Goal: Information Seeking & Learning: Learn about a topic

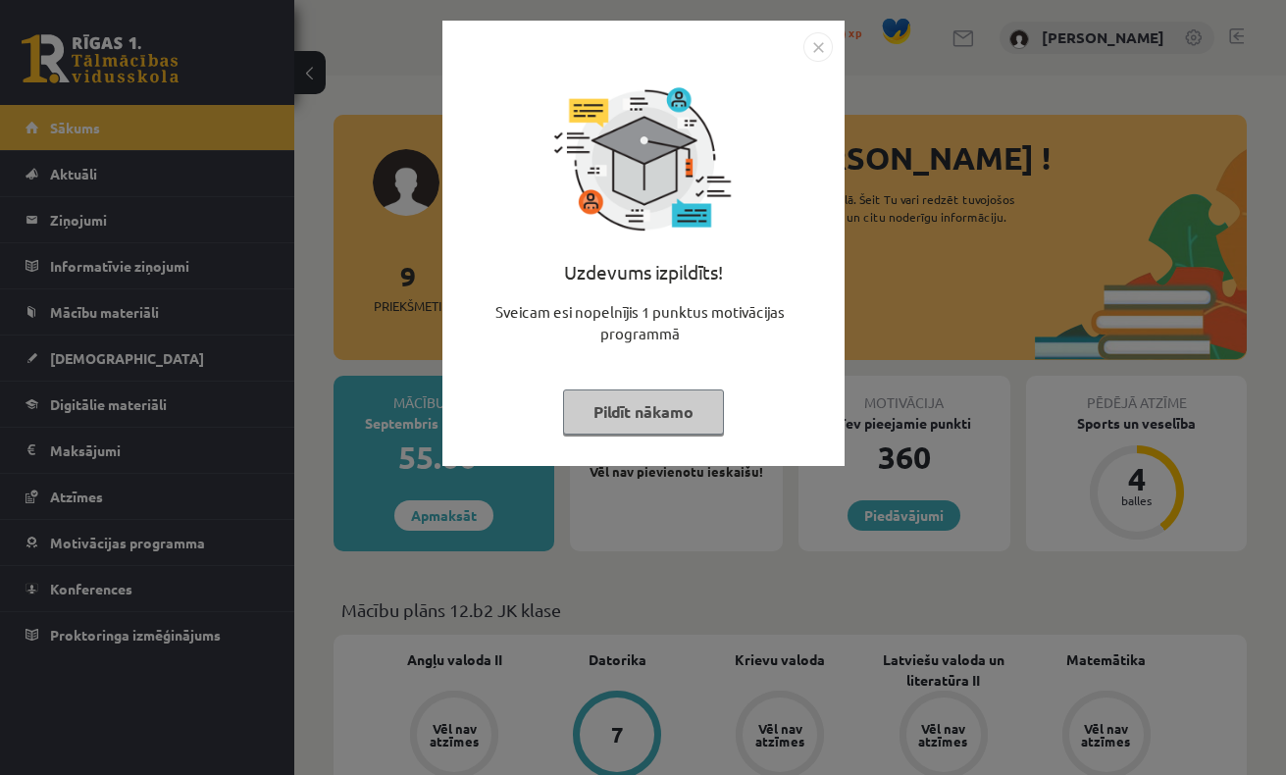
click at [664, 402] on button "Pildīt nākamo" at bounding box center [643, 411] width 161 height 45
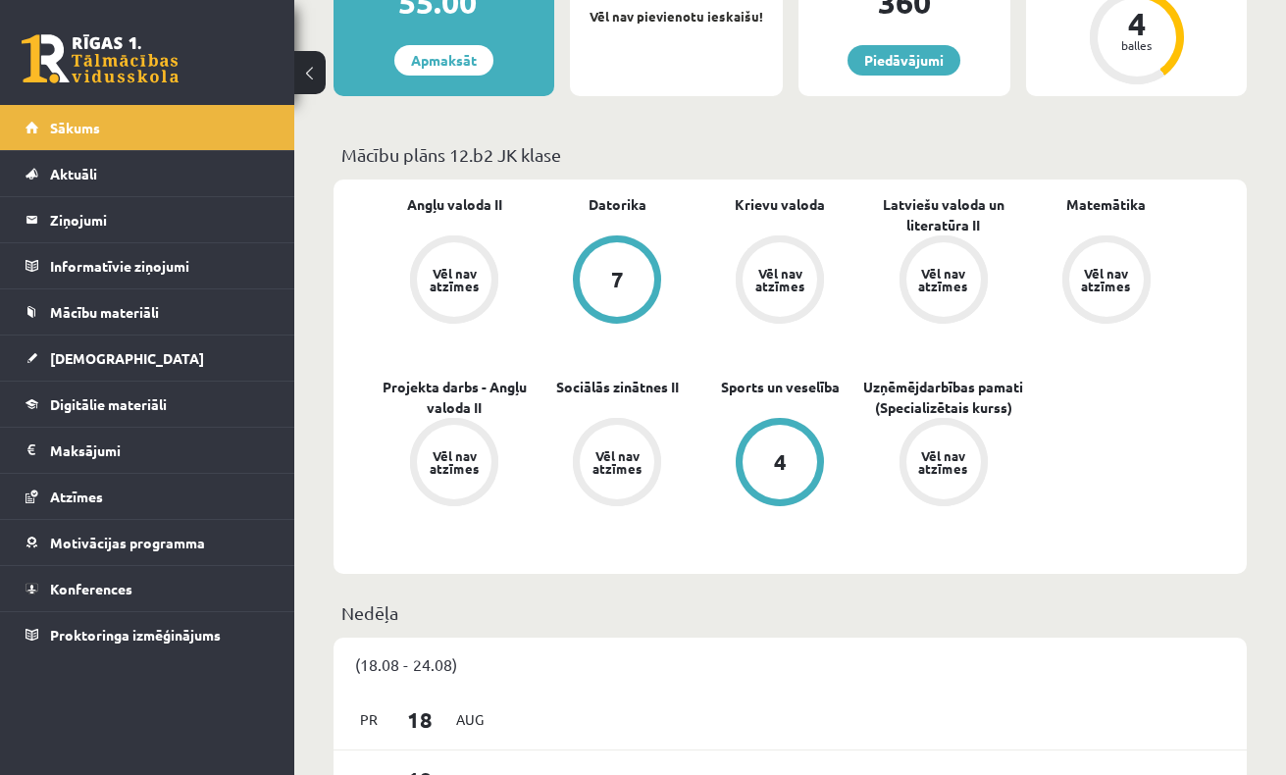
scroll to position [455, 0]
click at [661, 405] on span "Sociālās zinātnes II" at bounding box center [617, 396] width 123 height 39
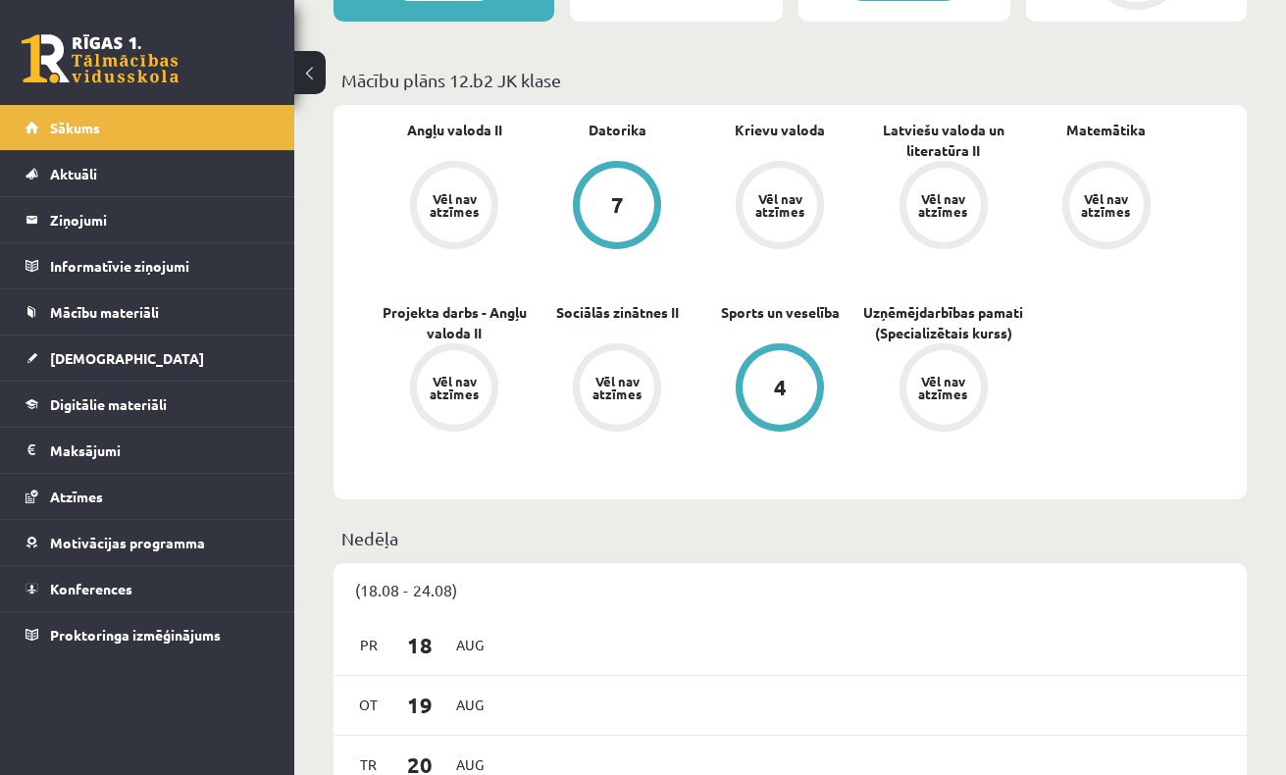
scroll to position [532, 0]
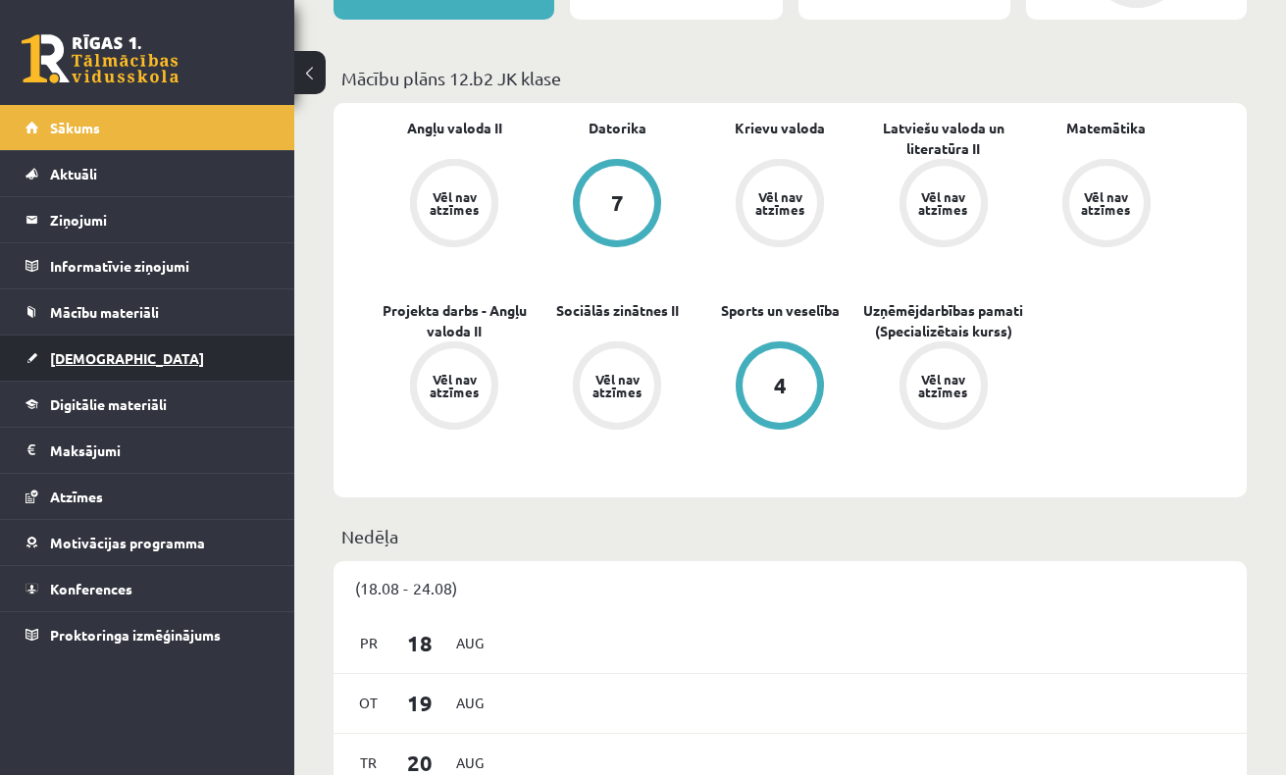
click at [124, 353] on link "[DEMOGRAPHIC_DATA]" at bounding box center [148, 357] width 244 height 45
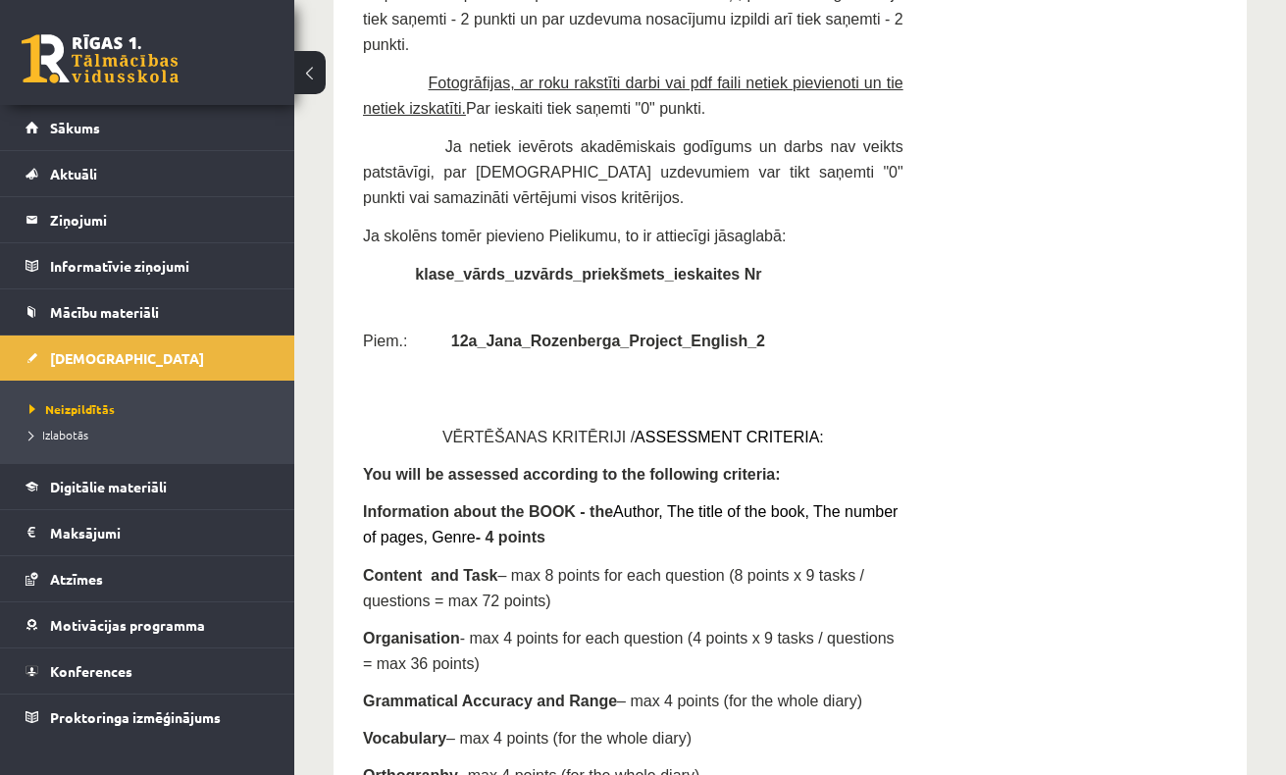
scroll to position [6561, 0]
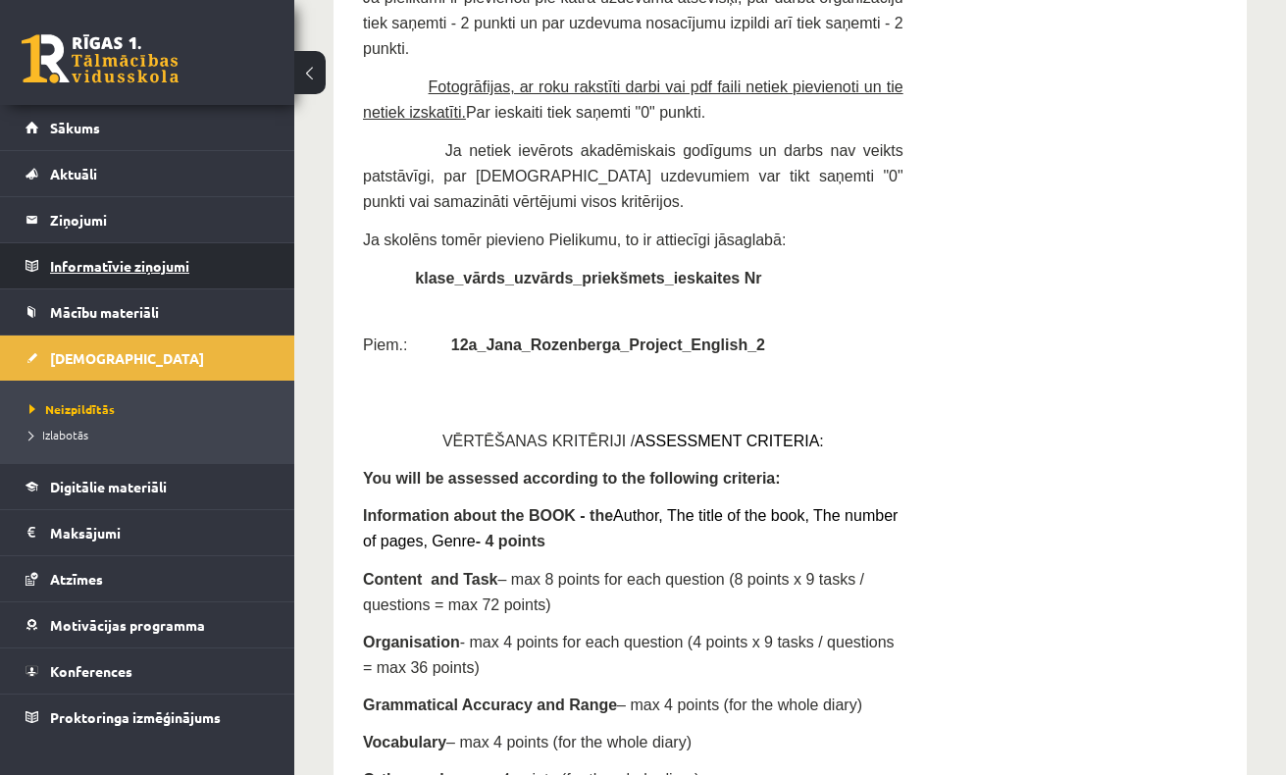
click at [135, 259] on legend "Informatīvie ziņojumi 0" at bounding box center [160, 265] width 220 height 45
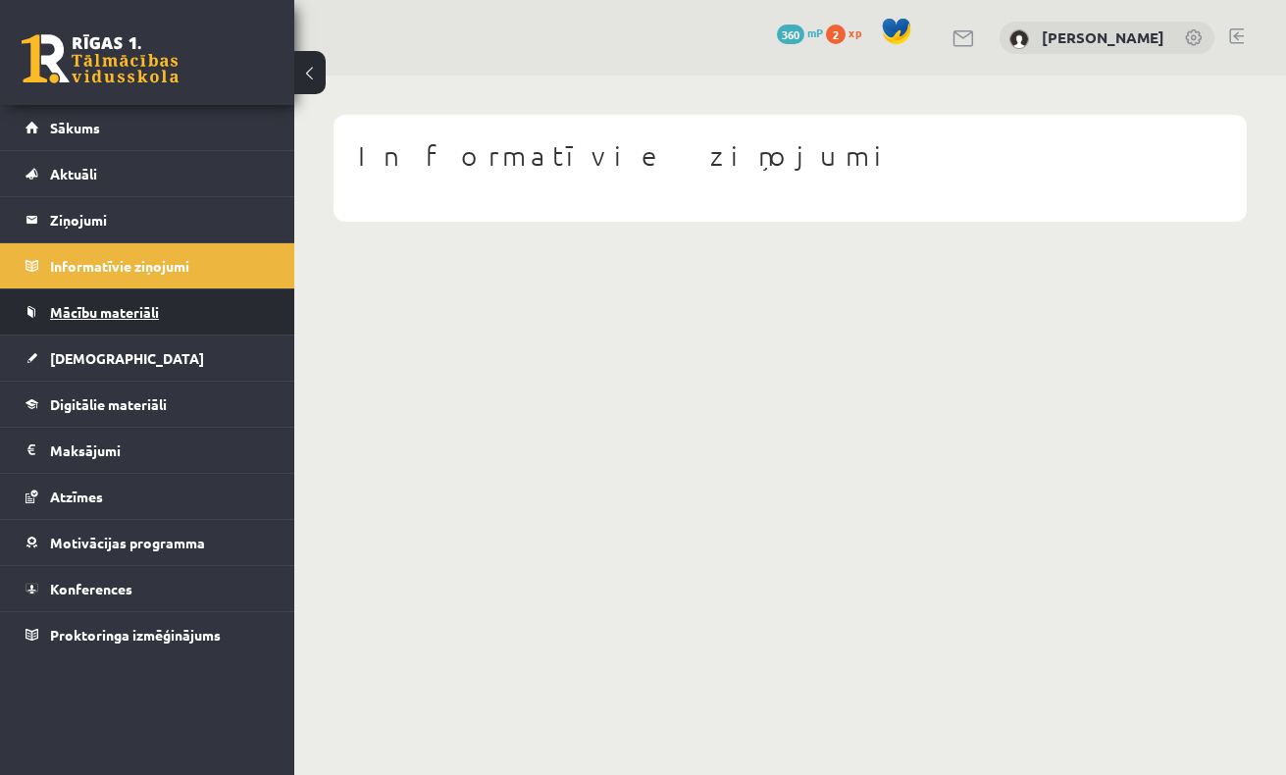
click at [131, 320] on link "Mācību materiāli" at bounding box center [148, 311] width 244 height 45
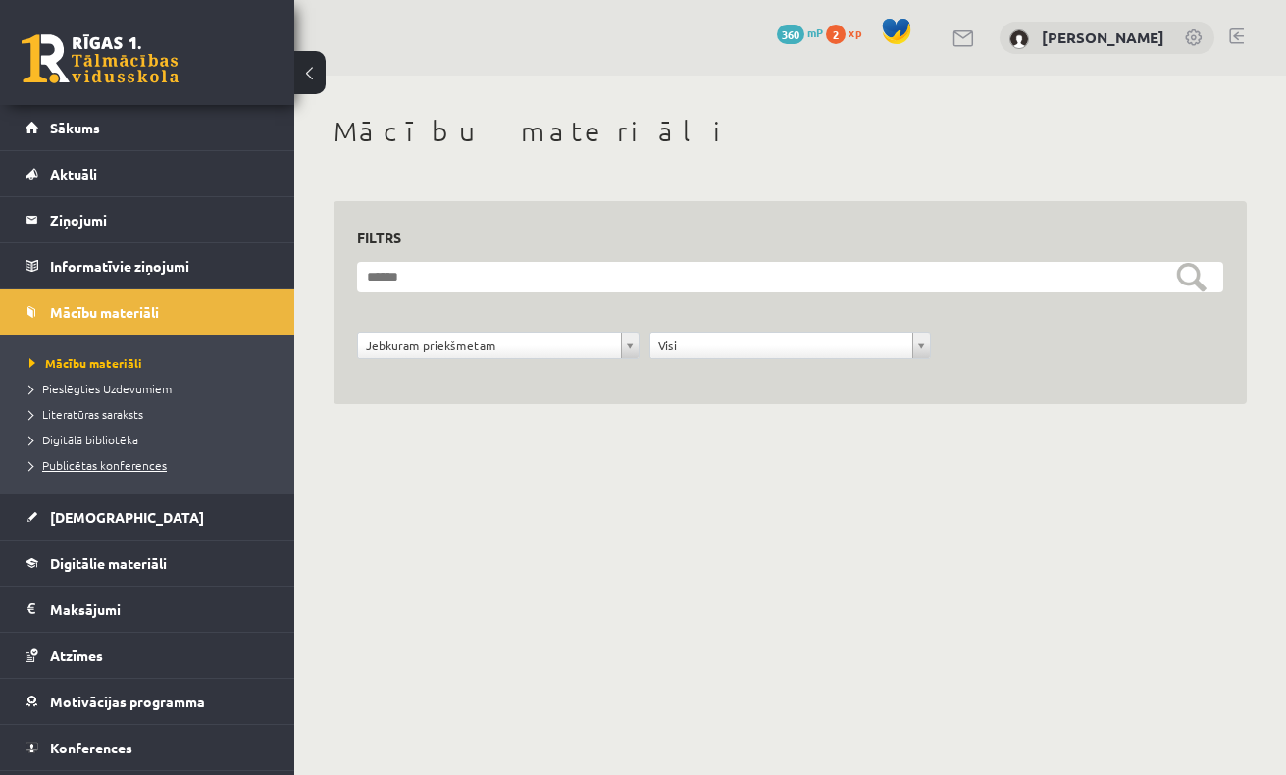
click at [107, 459] on span "Publicētas konferences" at bounding box center [97, 465] width 137 height 16
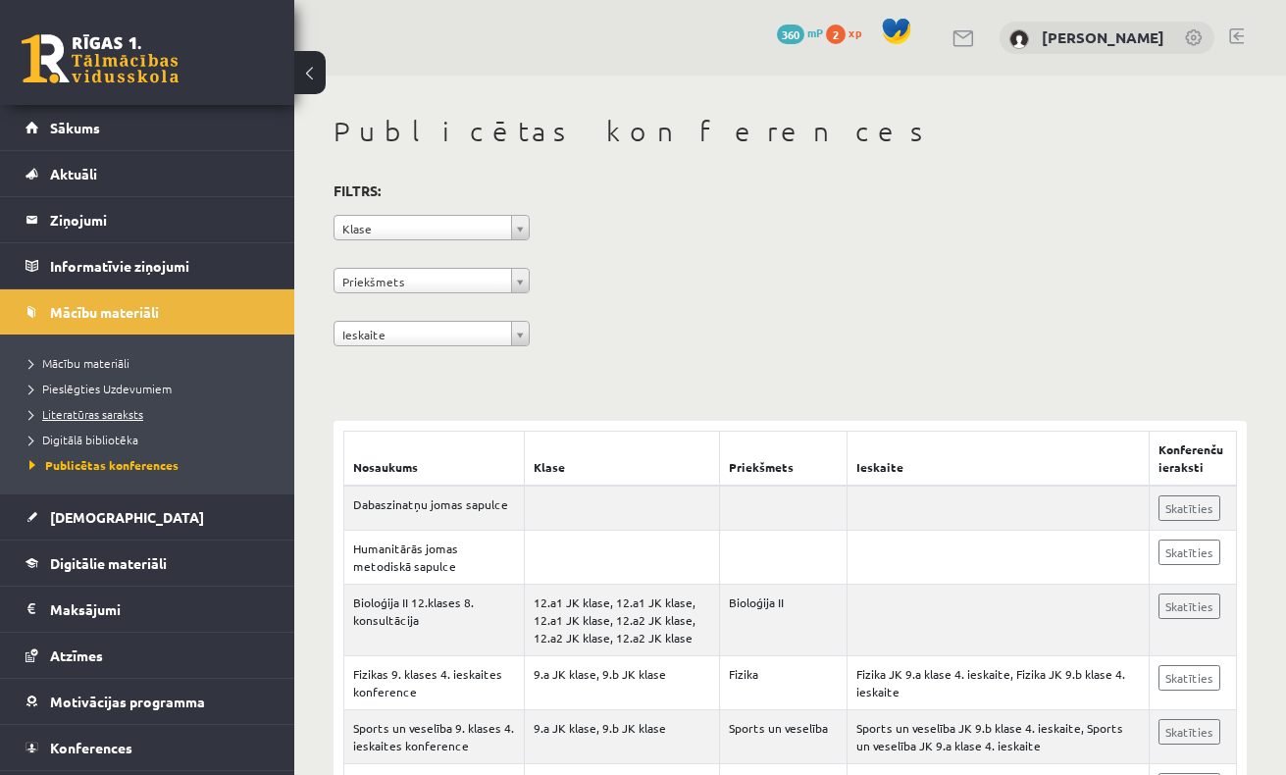
click at [87, 418] on span "Literatūras saraksts" at bounding box center [86, 414] width 114 height 16
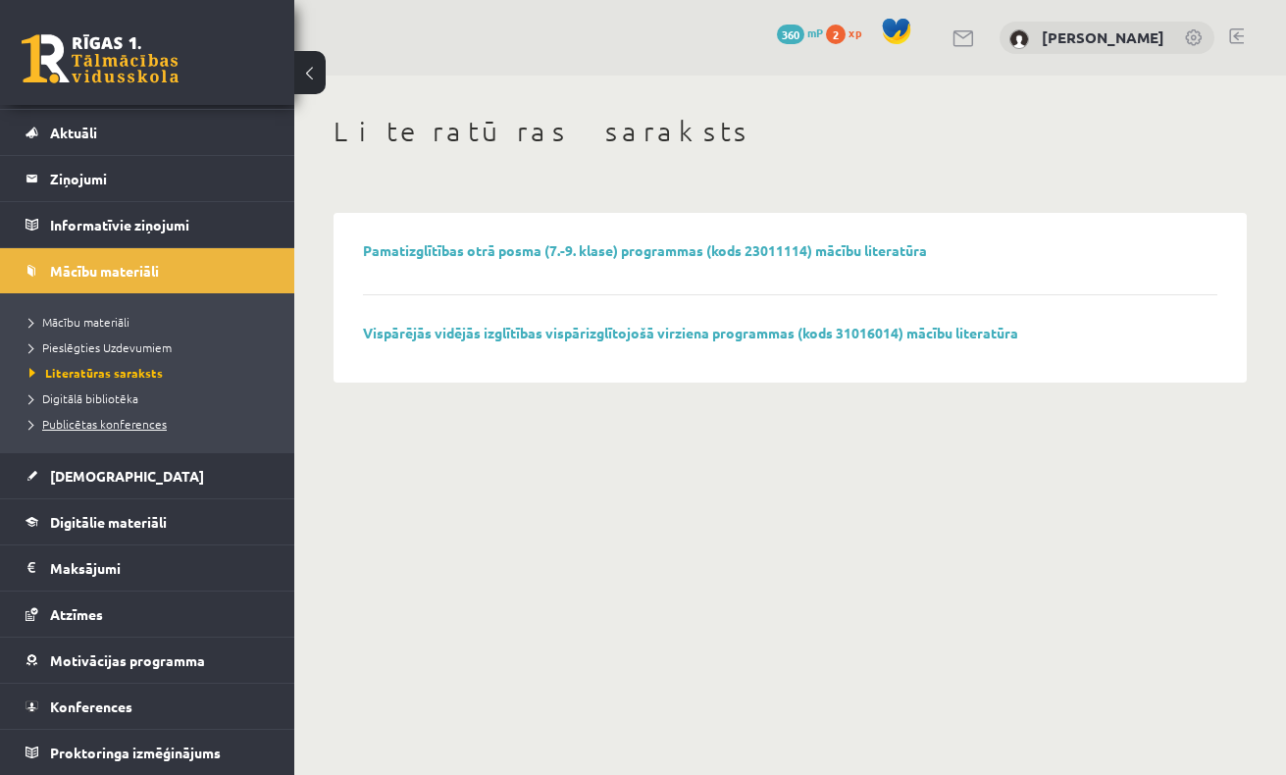
scroll to position [41, 0]
click at [92, 485] on link "[DEMOGRAPHIC_DATA]" at bounding box center [148, 475] width 244 height 45
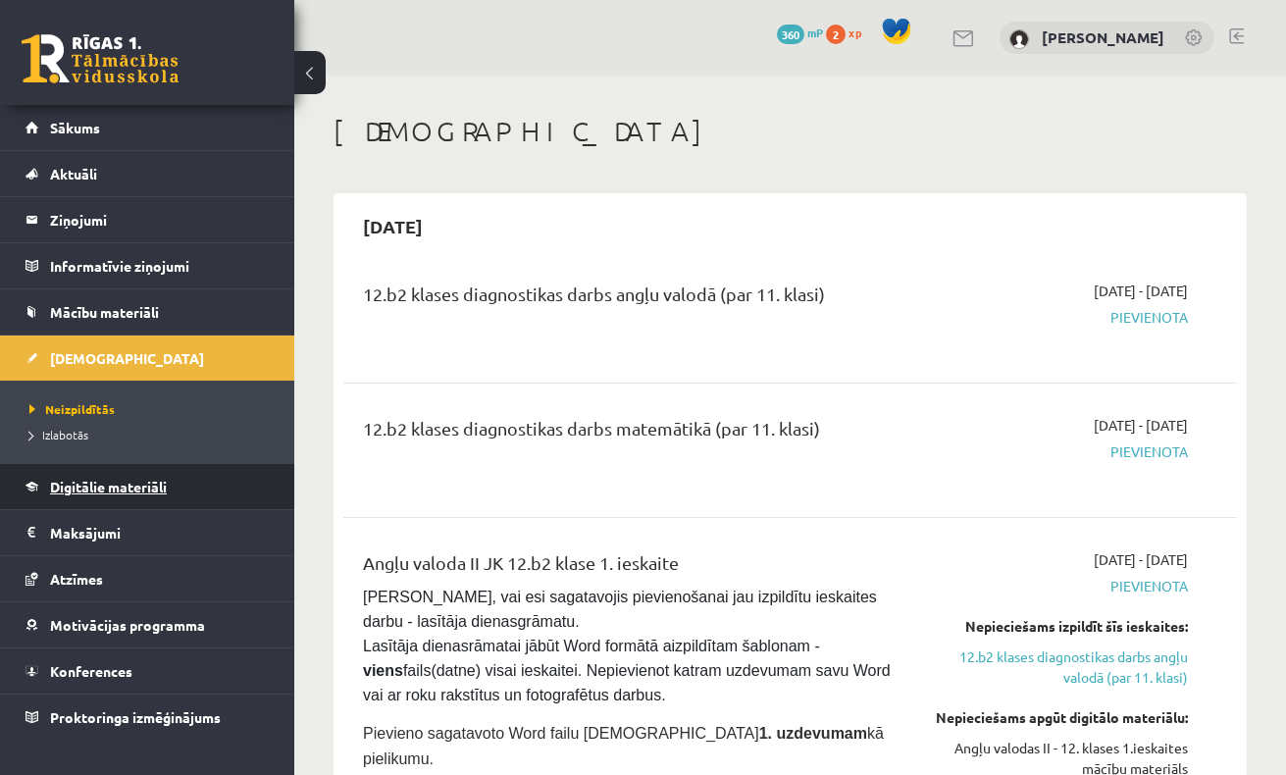
click at [88, 485] on span "Digitālie materiāli" at bounding box center [108, 487] width 117 height 18
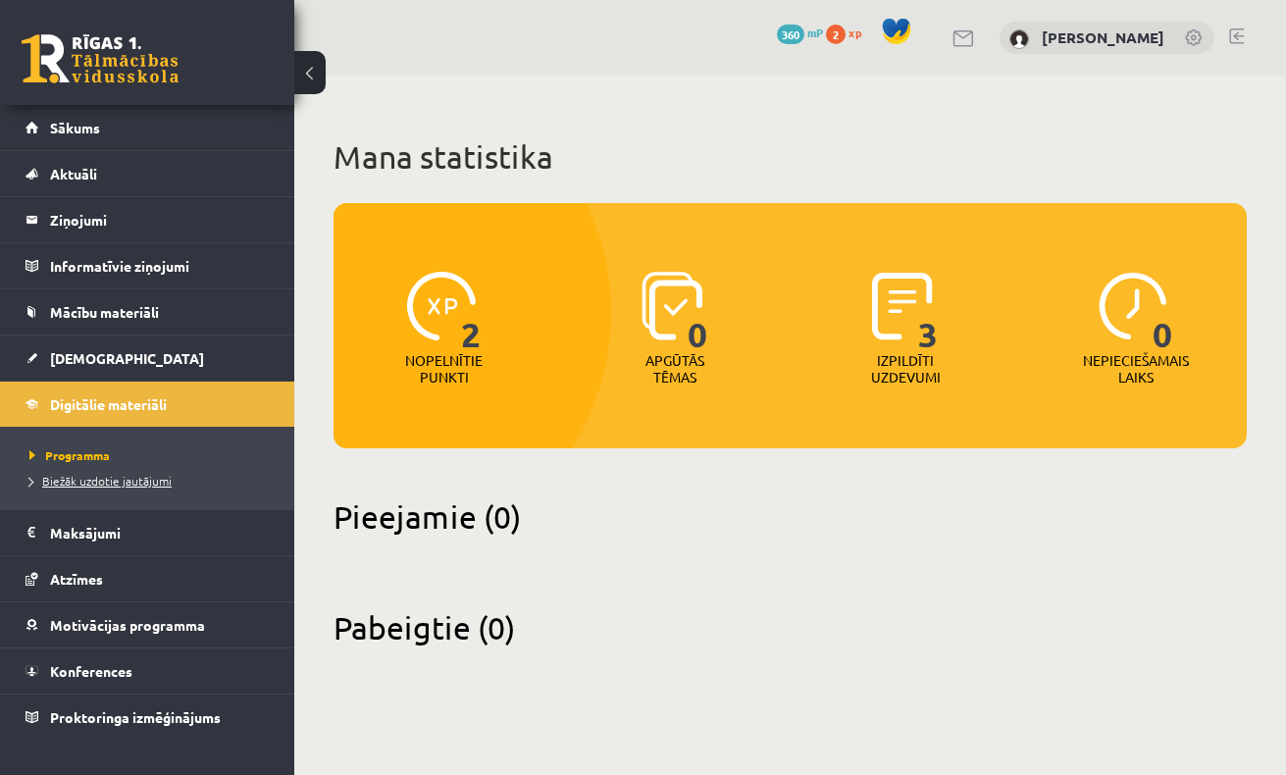
click at [106, 484] on span "Biežāk uzdotie jautājumi" at bounding box center [100, 481] width 142 height 16
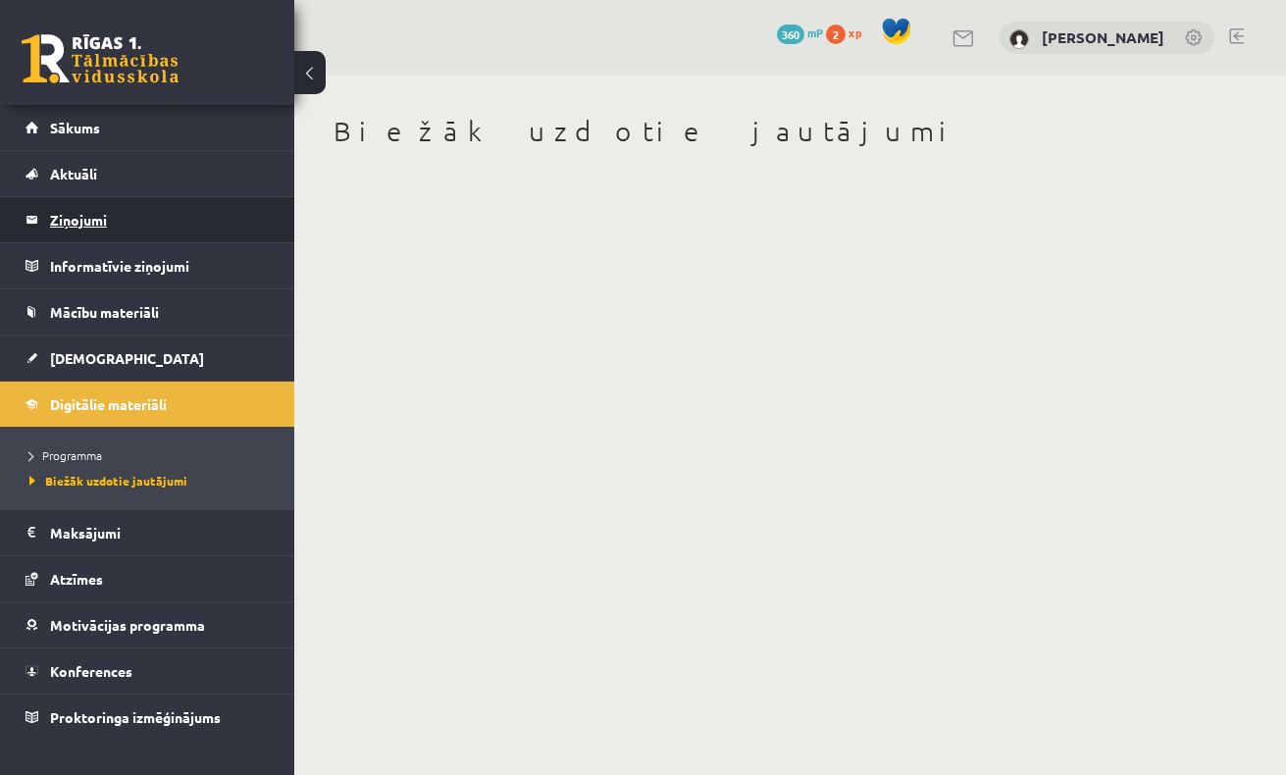
click at [90, 213] on legend "Ziņojumi 0" at bounding box center [160, 219] width 220 height 45
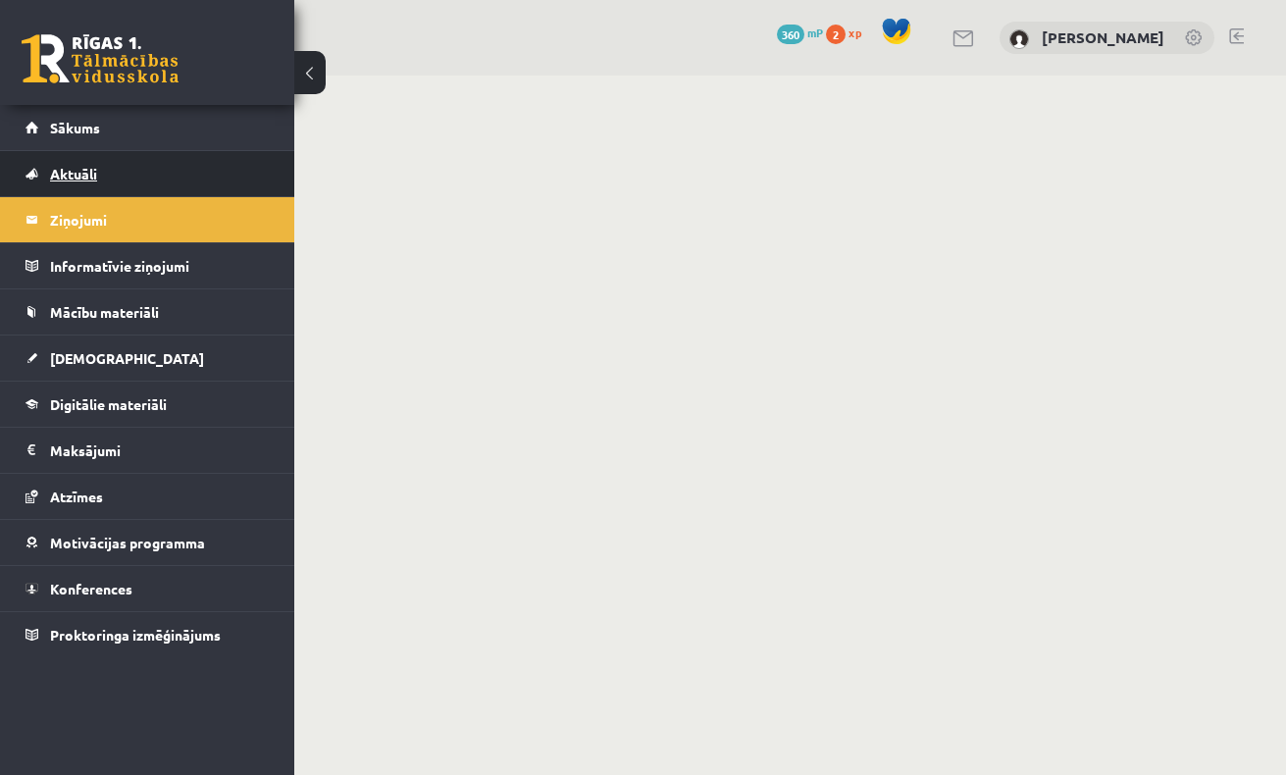
click at [87, 173] on span "Aktuāli" at bounding box center [73, 174] width 47 height 18
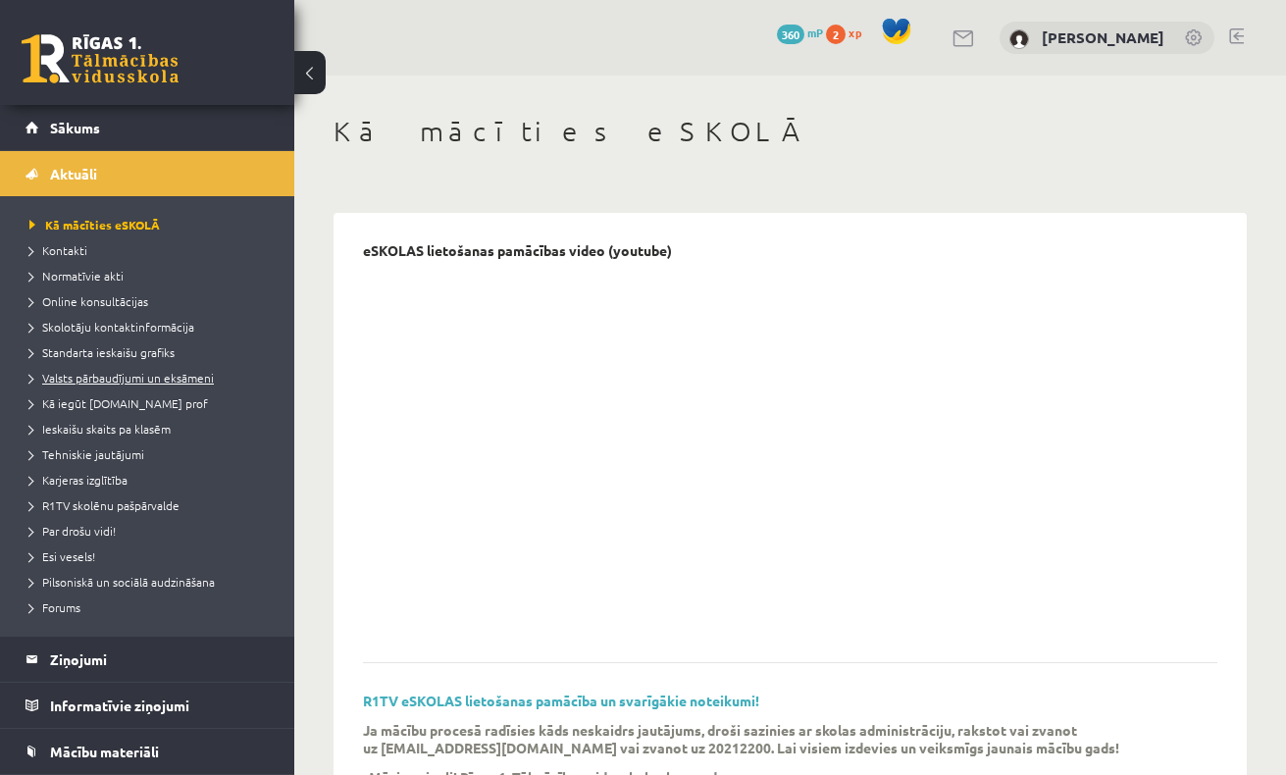
click at [113, 378] on span "Valsts pārbaudījumi un eksāmeni" at bounding box center [121, 378] width 184 height 16
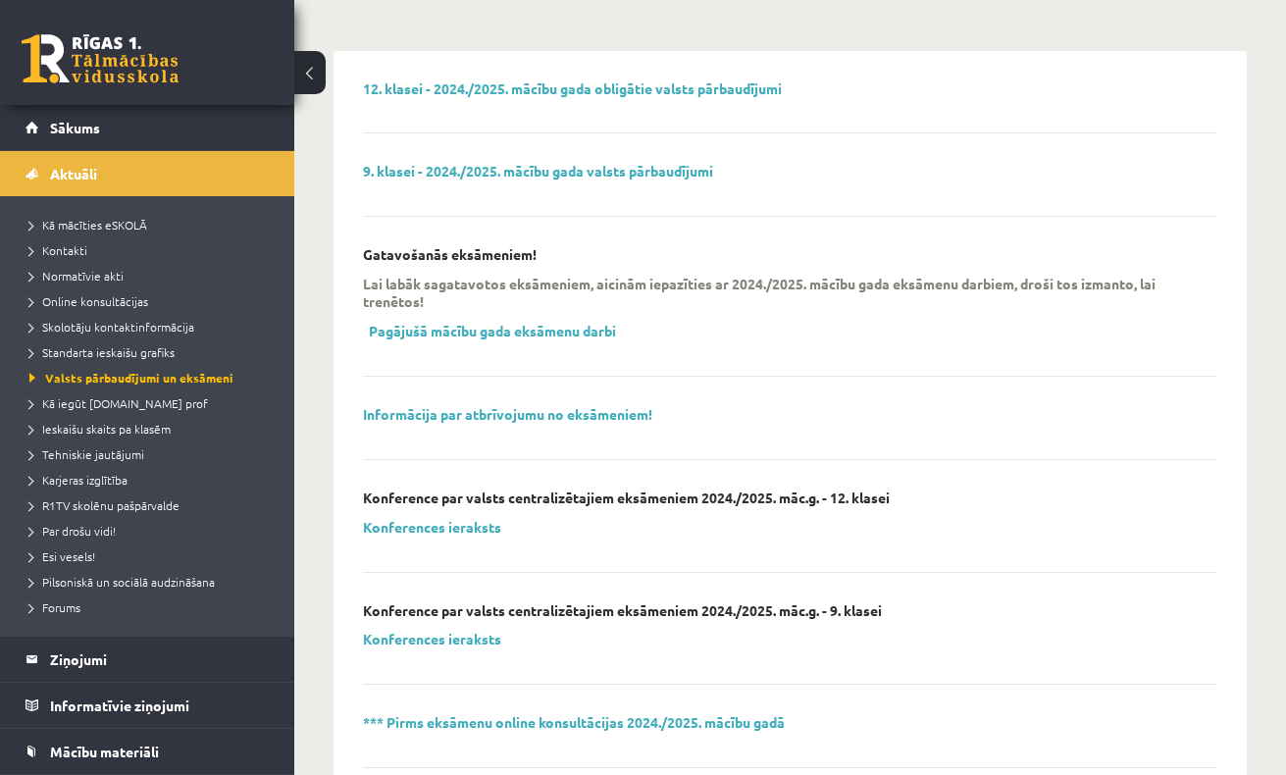
scroll to position [159, 0]
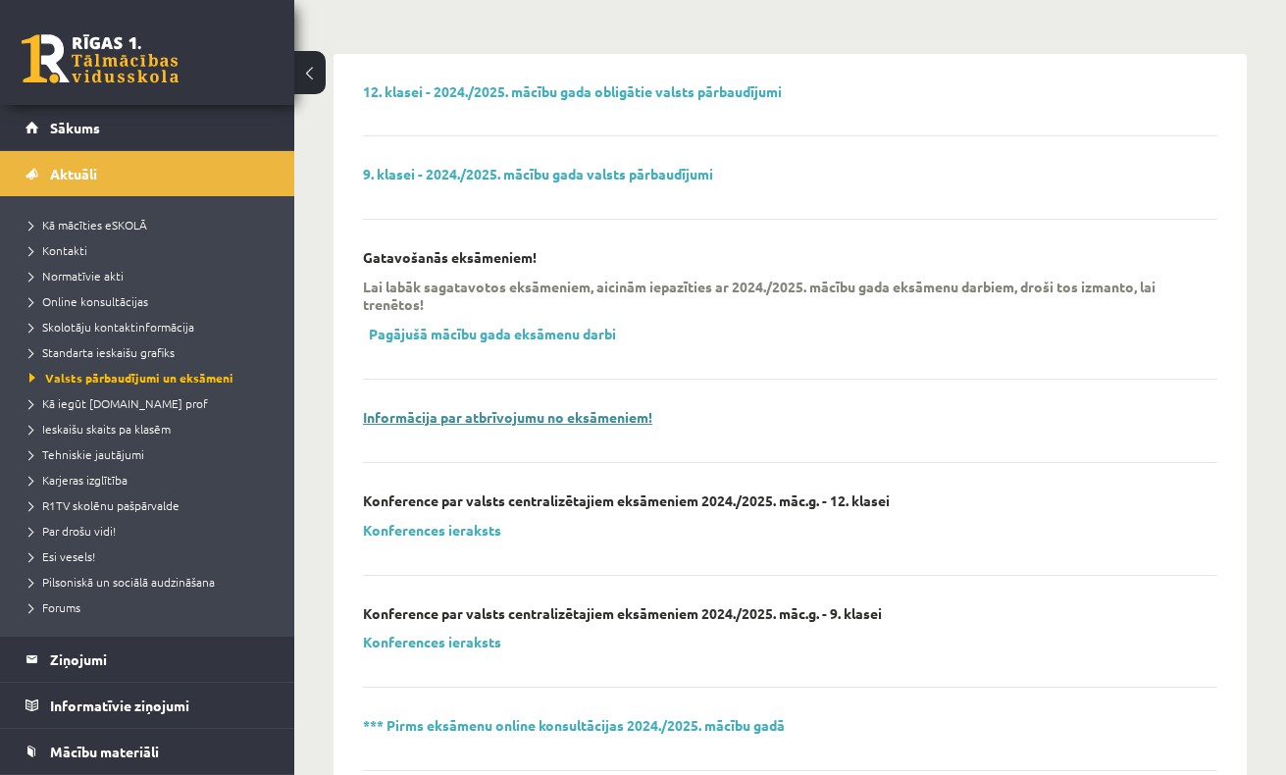
click at [465, 414] on link "Informācija par atbrīvojumu no eksāmeniem!" at bounding box center [507, 417] width 289 height 18
click at [500, 326] on link "Pagājušā mācību gada eksāmenu darbi" at bounding box center [492, 334] width 247 height 18
click at [586, 92] on link "12. klasei - 2024./2025. mācību gada obligātie valsts pārbaudījumi" at bounding box center [572, 91] width 419 height 18
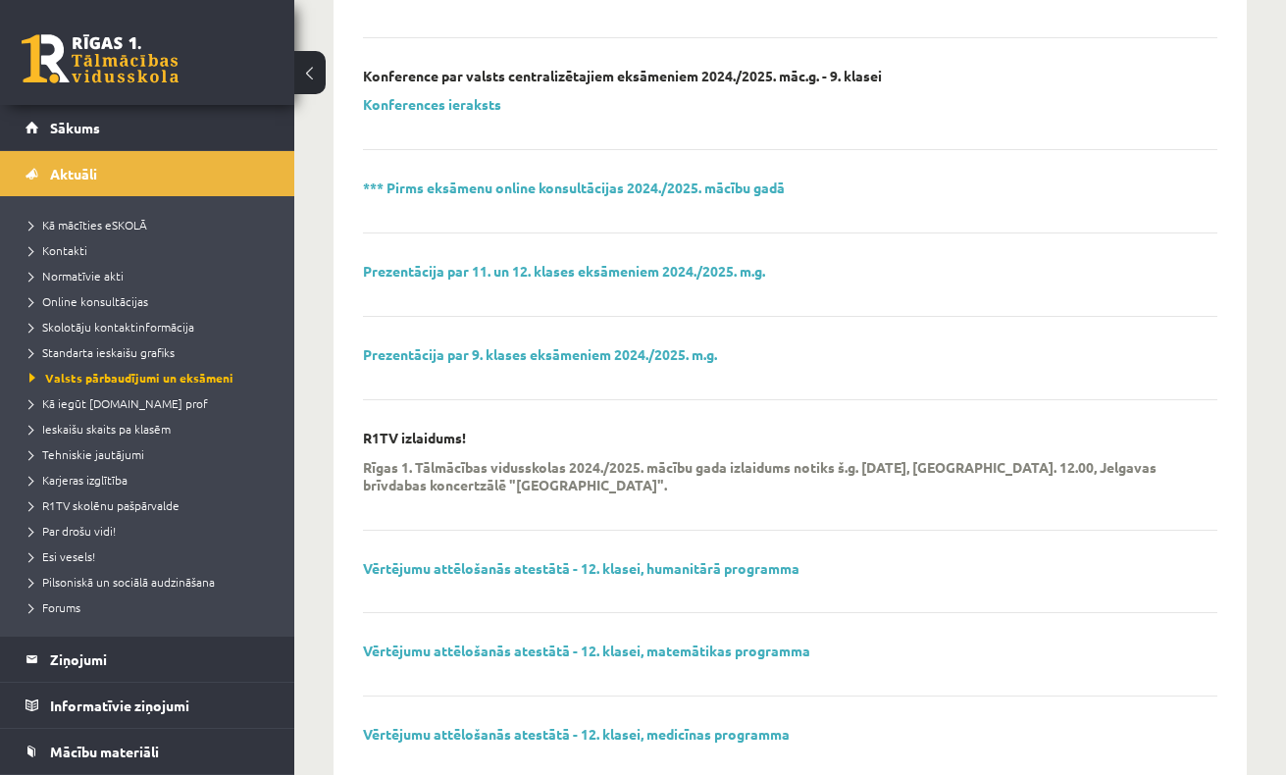
scroll to position [689, 0]
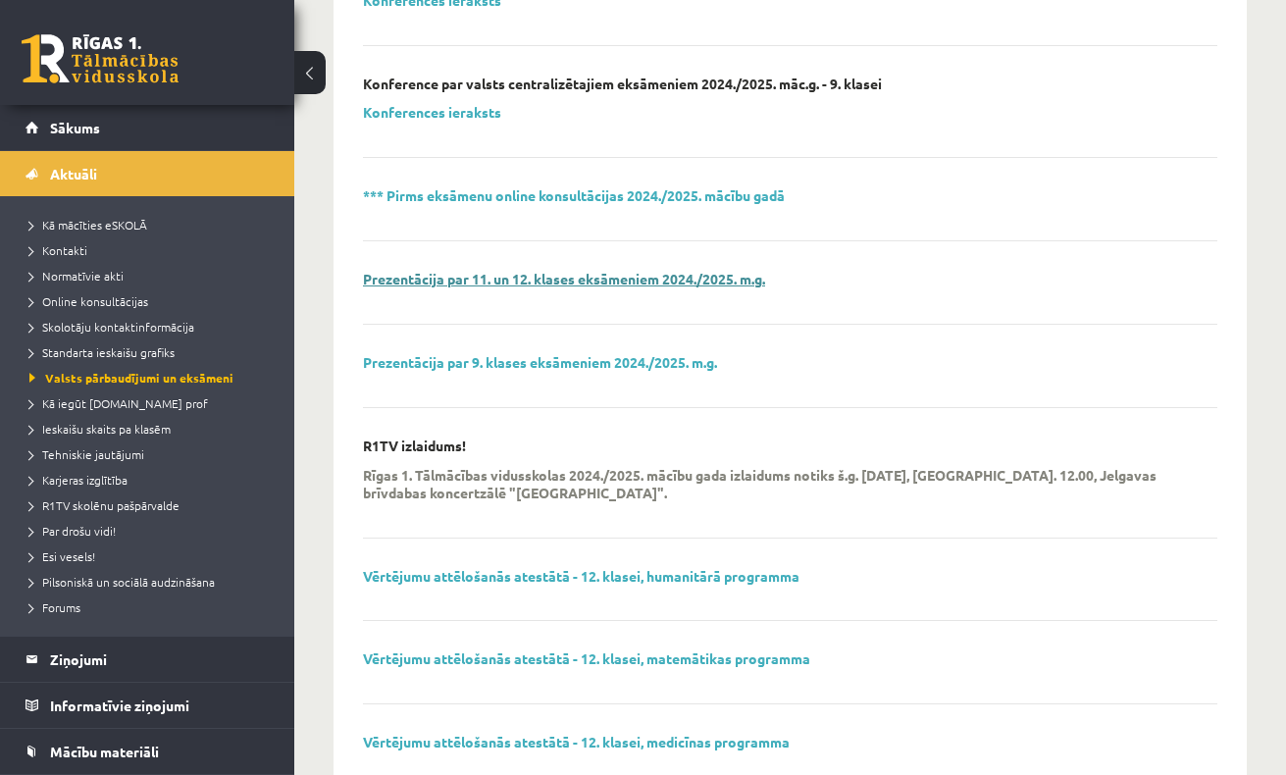
click at [427, 274] on link "Prezentācija par 11. un 12. klases eksāmeniem 2024./2025. m.g." at bounding box center [564, 279] width 402 height 18
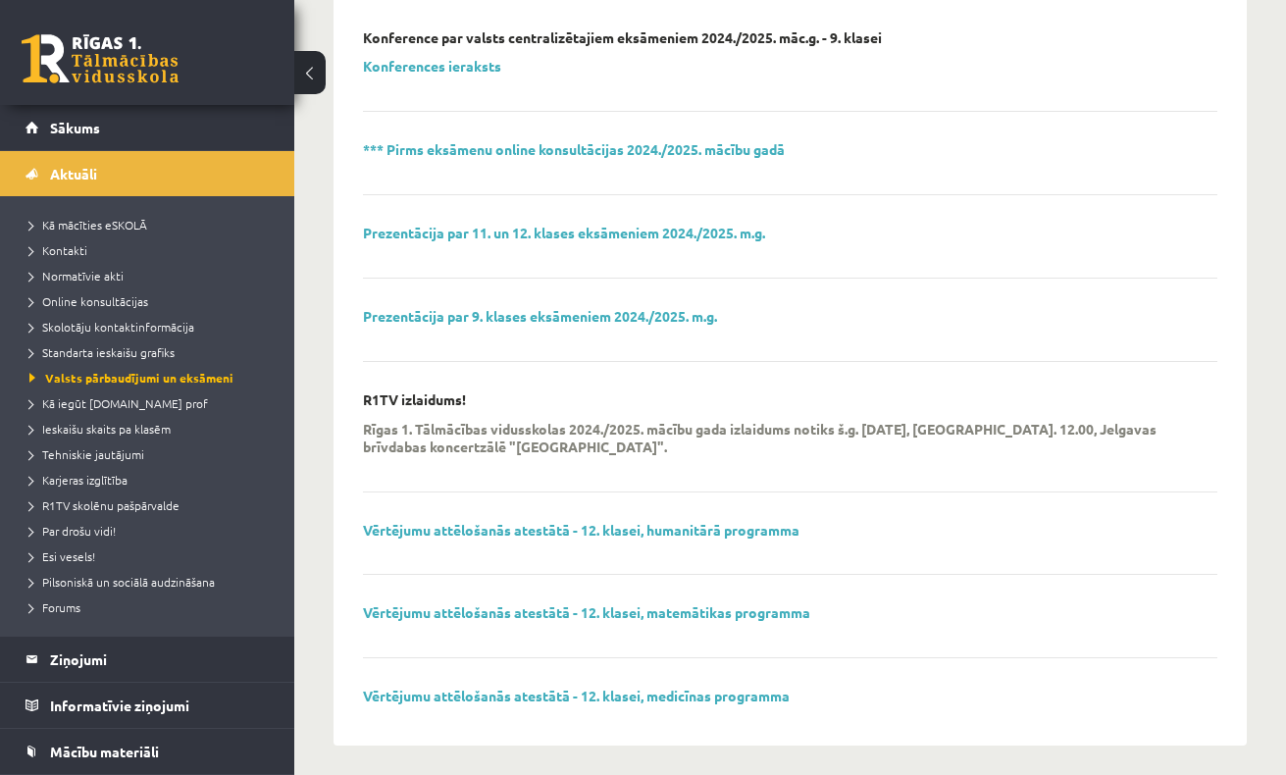
scroll to position [734, 0]
click at [581, 528] on link "Vērtējumu attēlošanās atestātā - 12. klasei, humanitārā programma" at bounding box center [581, 531] width 436 height 18
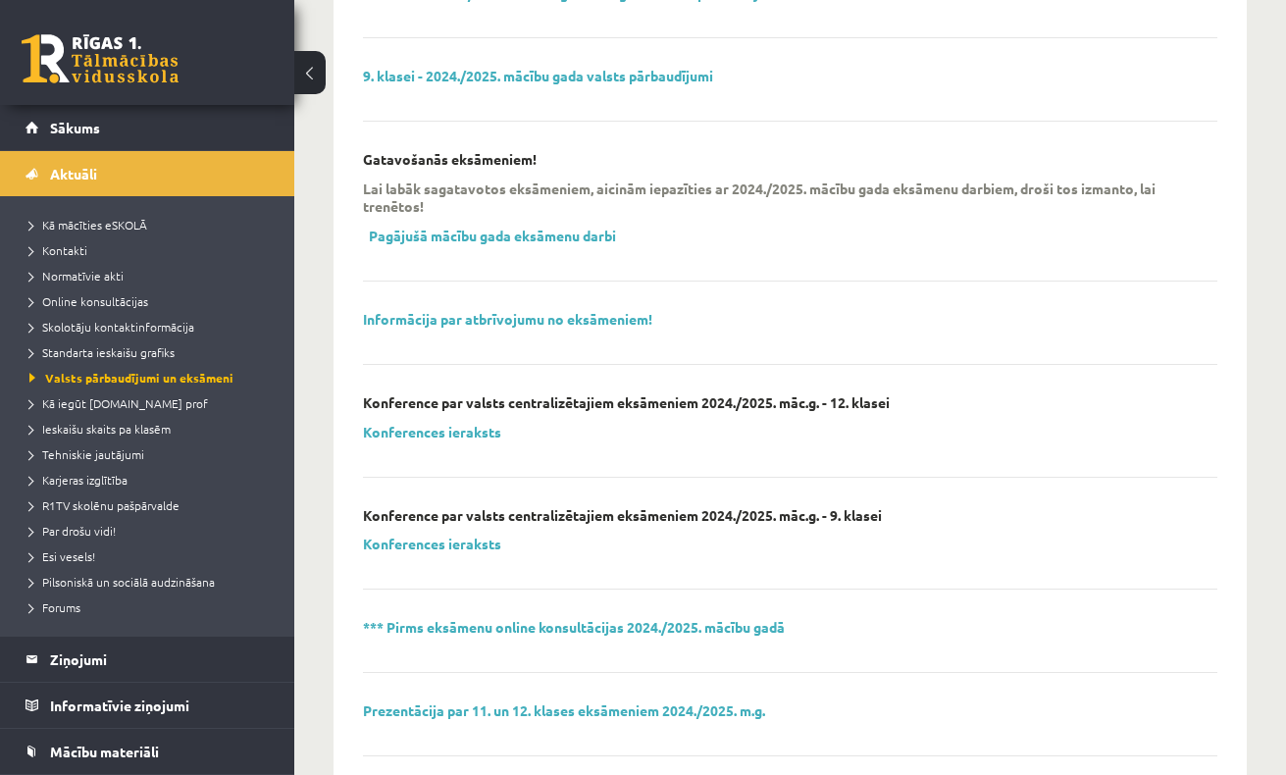
scroll to position [254, 0]
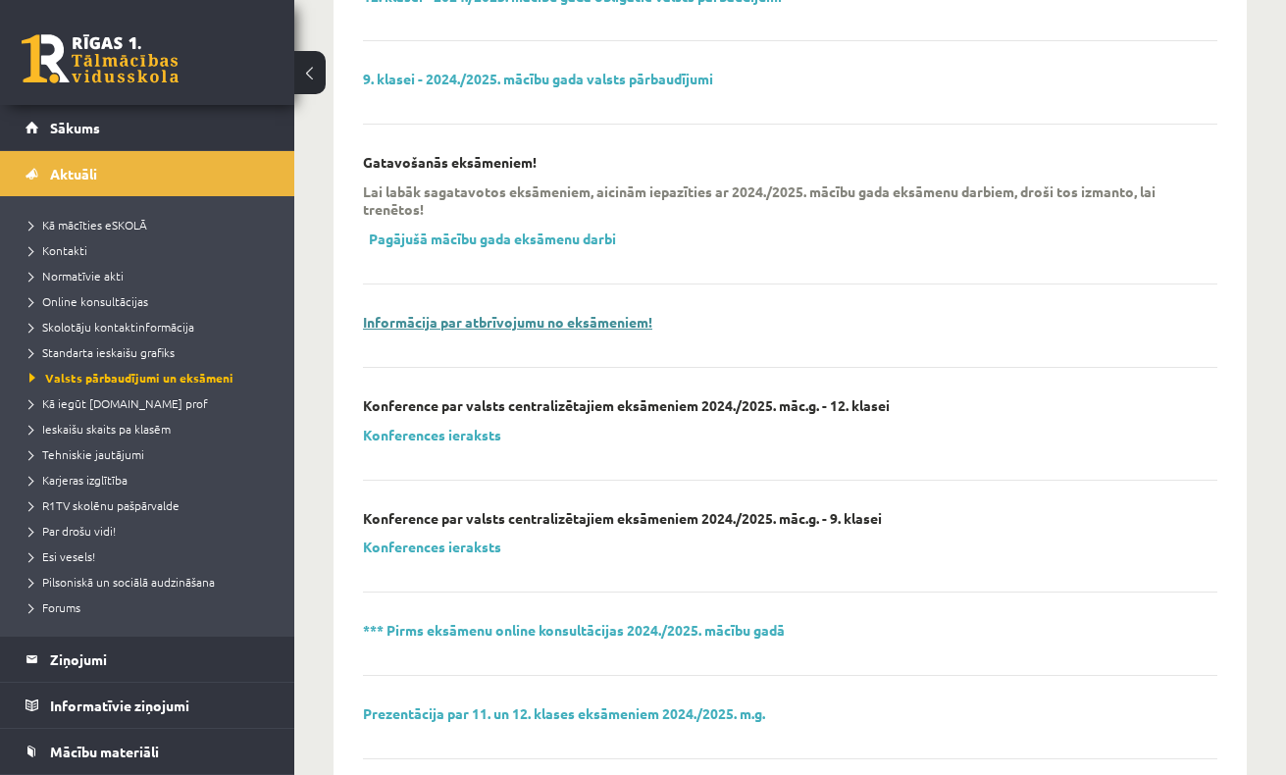
click at [552, 320] on link "Informācija par atbrīvojumu no eksāmeniem!" at bounding box center [507, 322] width 289 height 18
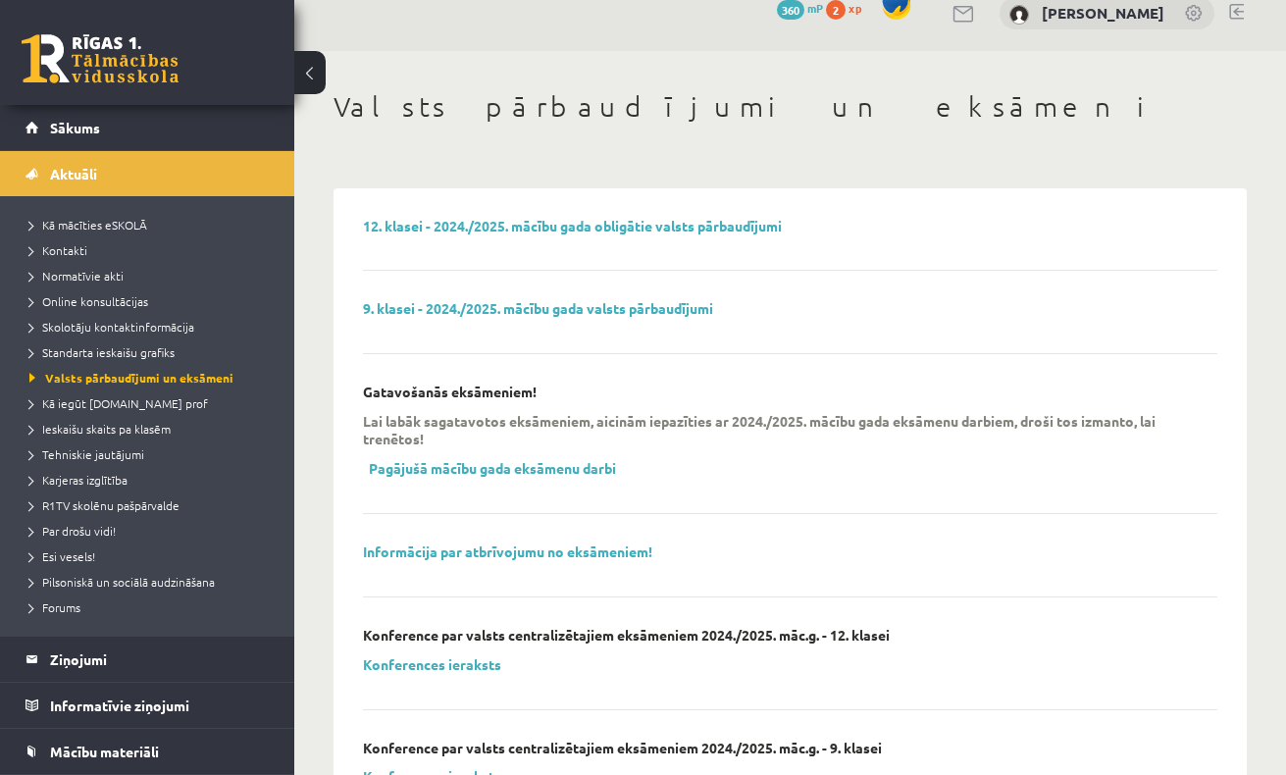
scroll to position [28, 0]
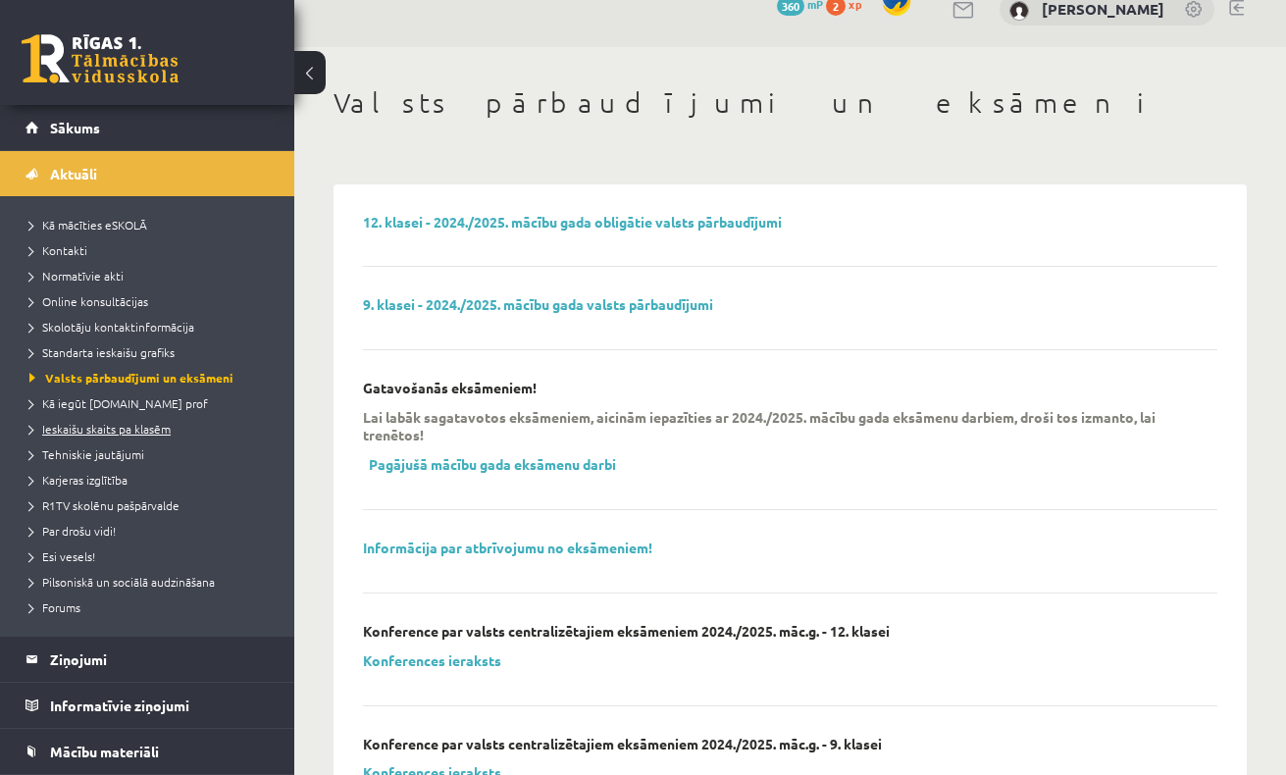
click at [138, 434] on span "Ieskaišu skaits pa klasēm" at bounding box center [99, 429] width 141 height 16
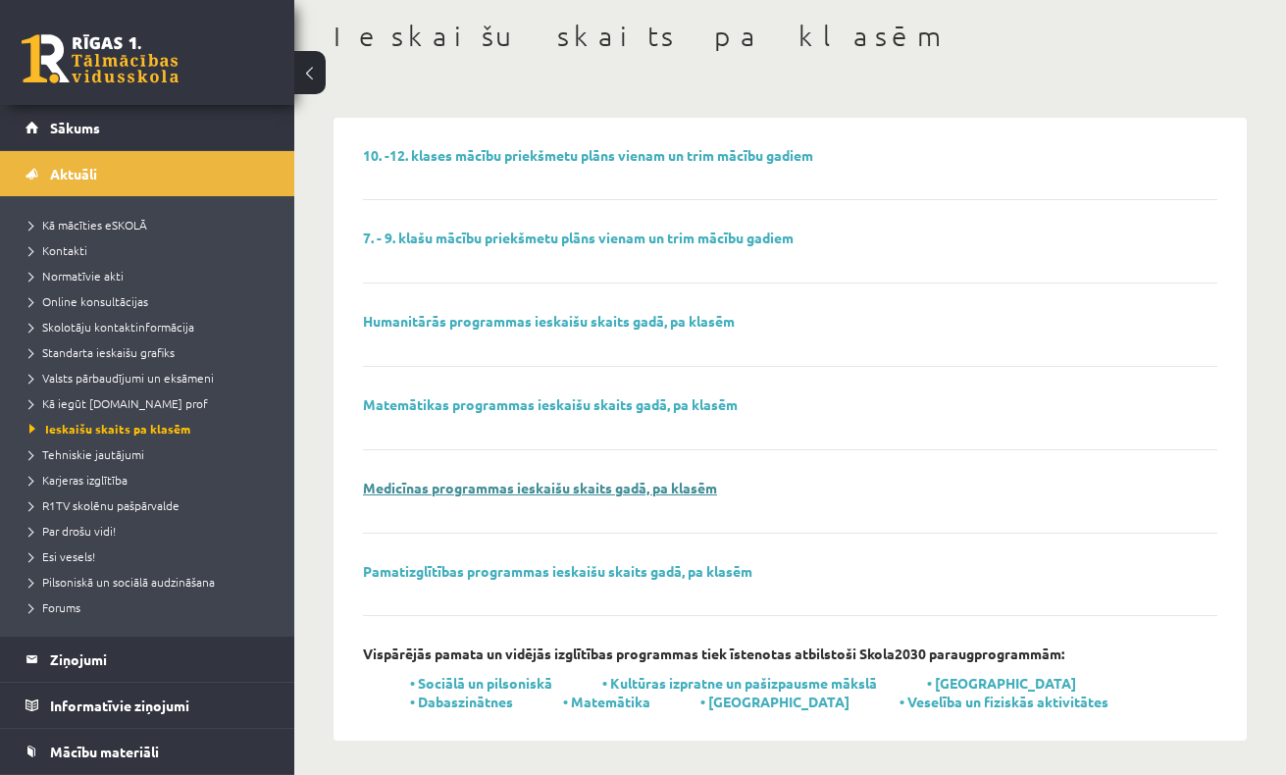
scroll to position [94, 0]
click at [125, 579] on span "Pilsoniskā un sociālā audzināšana" at bounding box center [121, 582] width 185 height 16
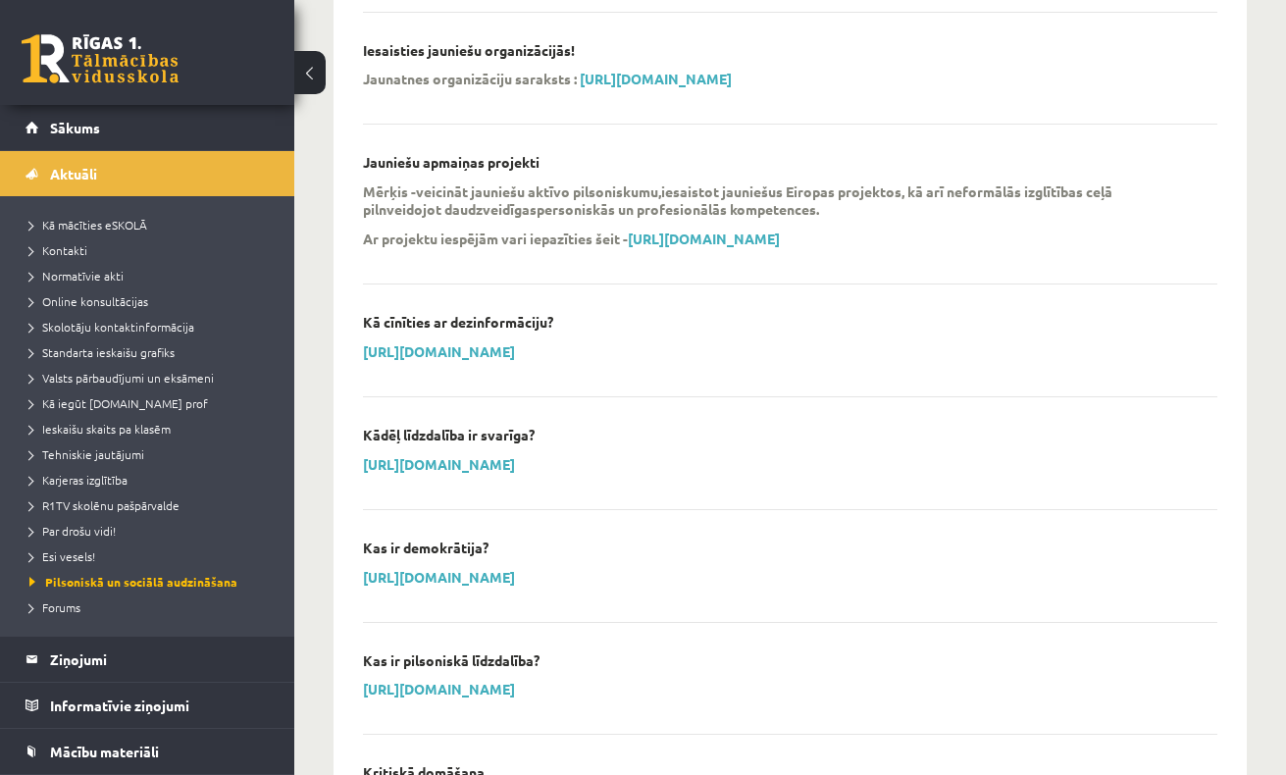
scroll to position [850, 0]
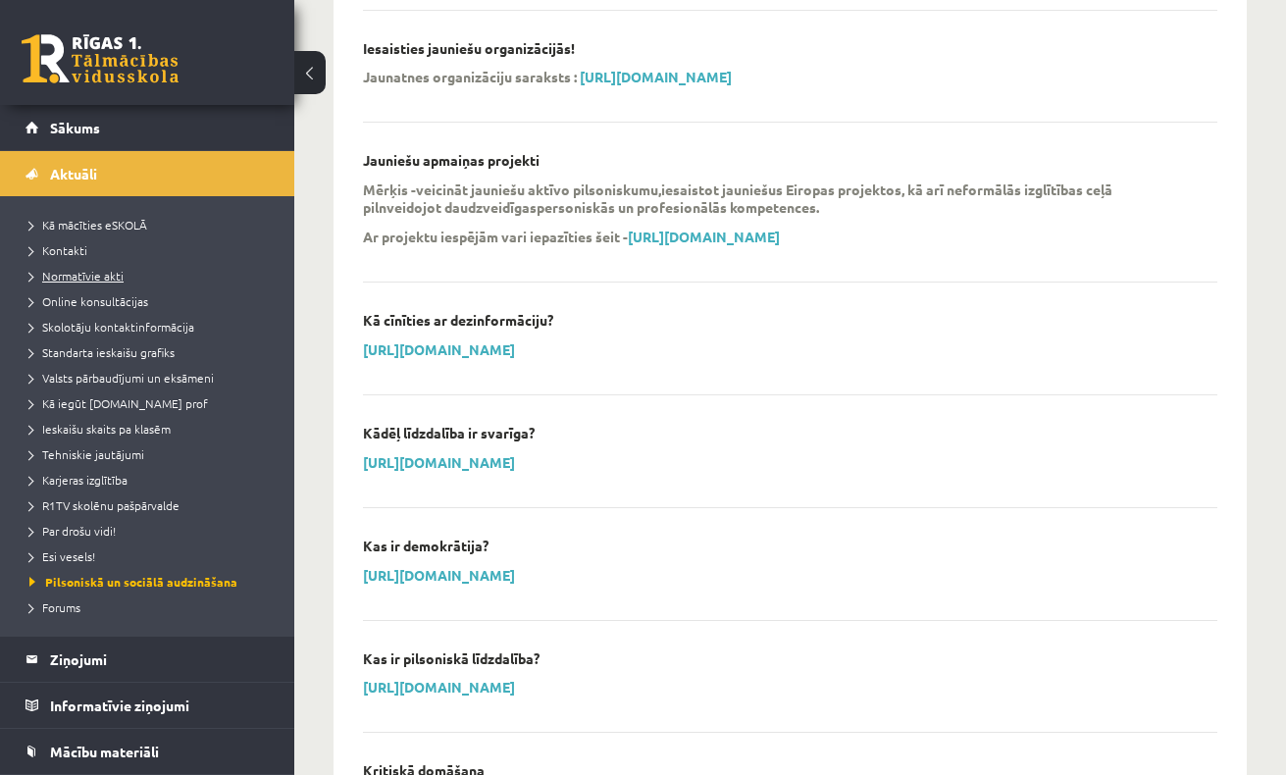
click at [96, 278] on span "Normatīvie akti" at bounding box center [76, 276] width 94 height 16
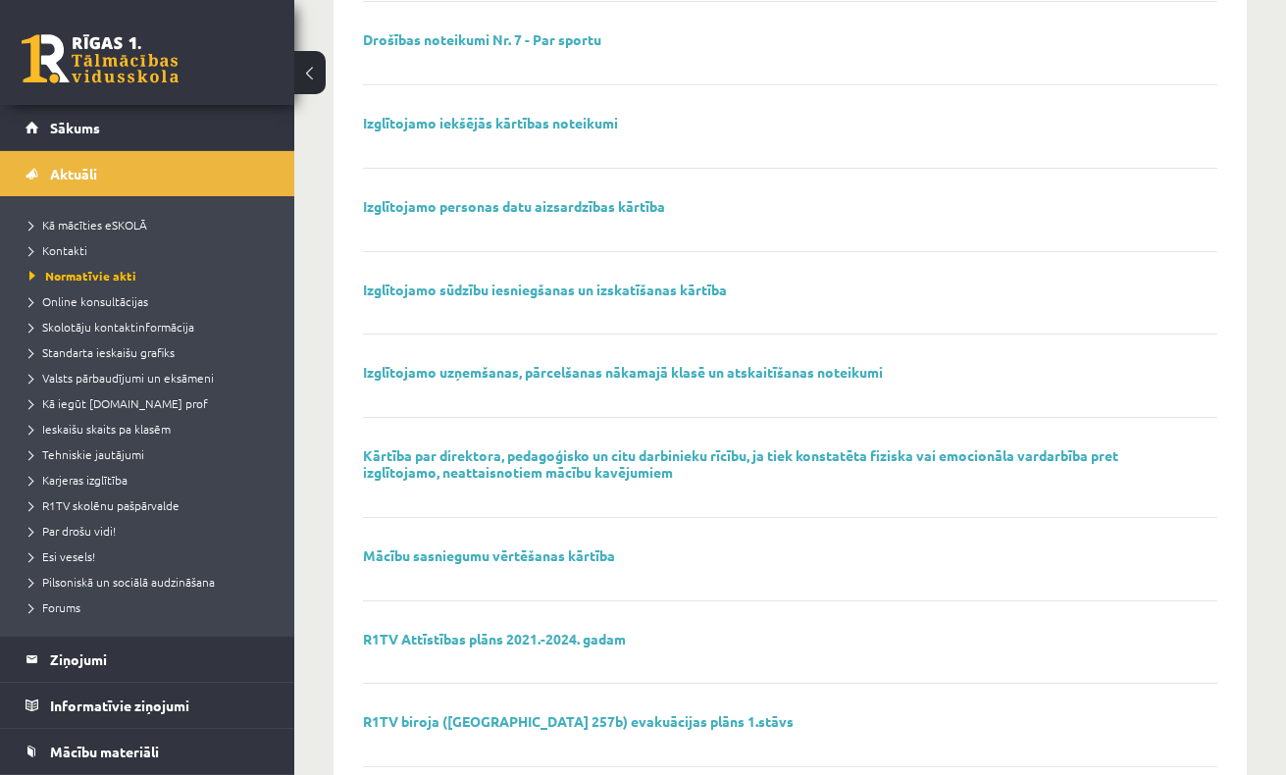
scroll to position [789, 0]
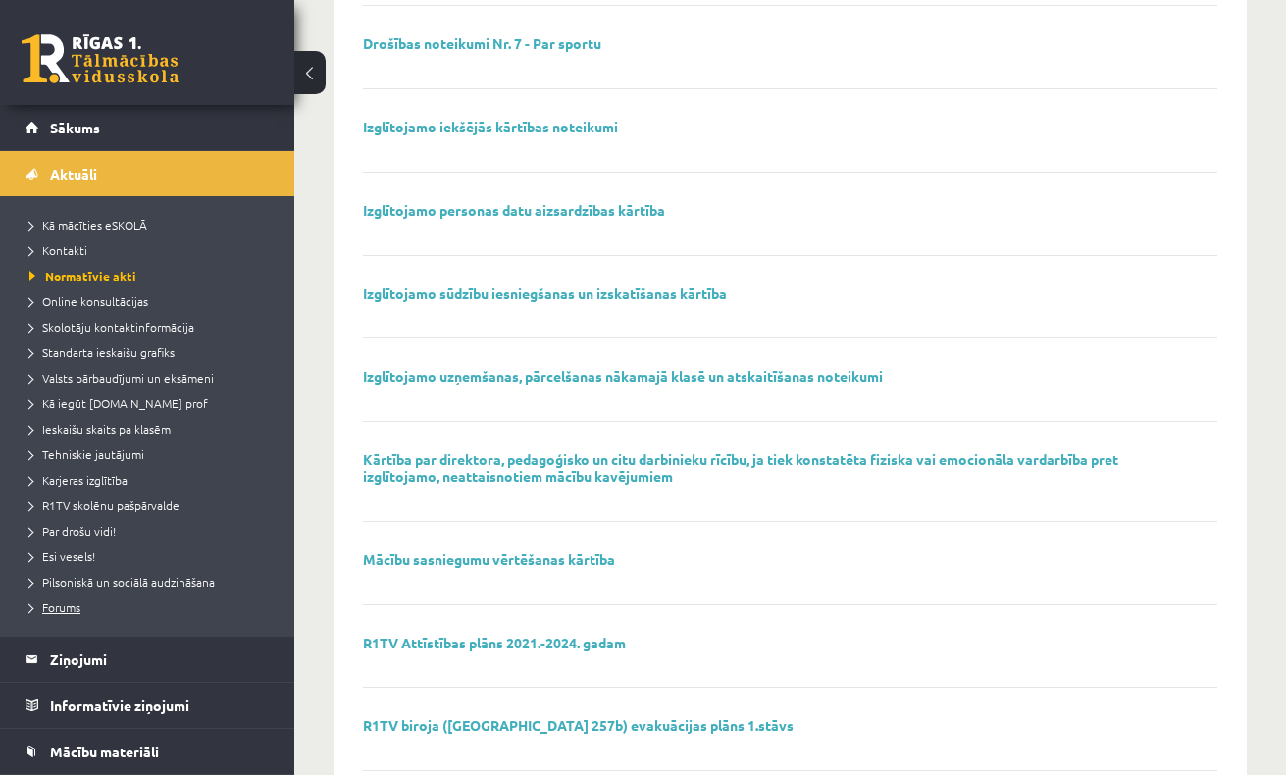
click at [76, 606] on span "Forums" at bounding box center [54, 607] width 51 height 16
click at [122, 360] on link "Standarta ieskaišu grafiks" at bounding box center [151, 352] width 245 height 18
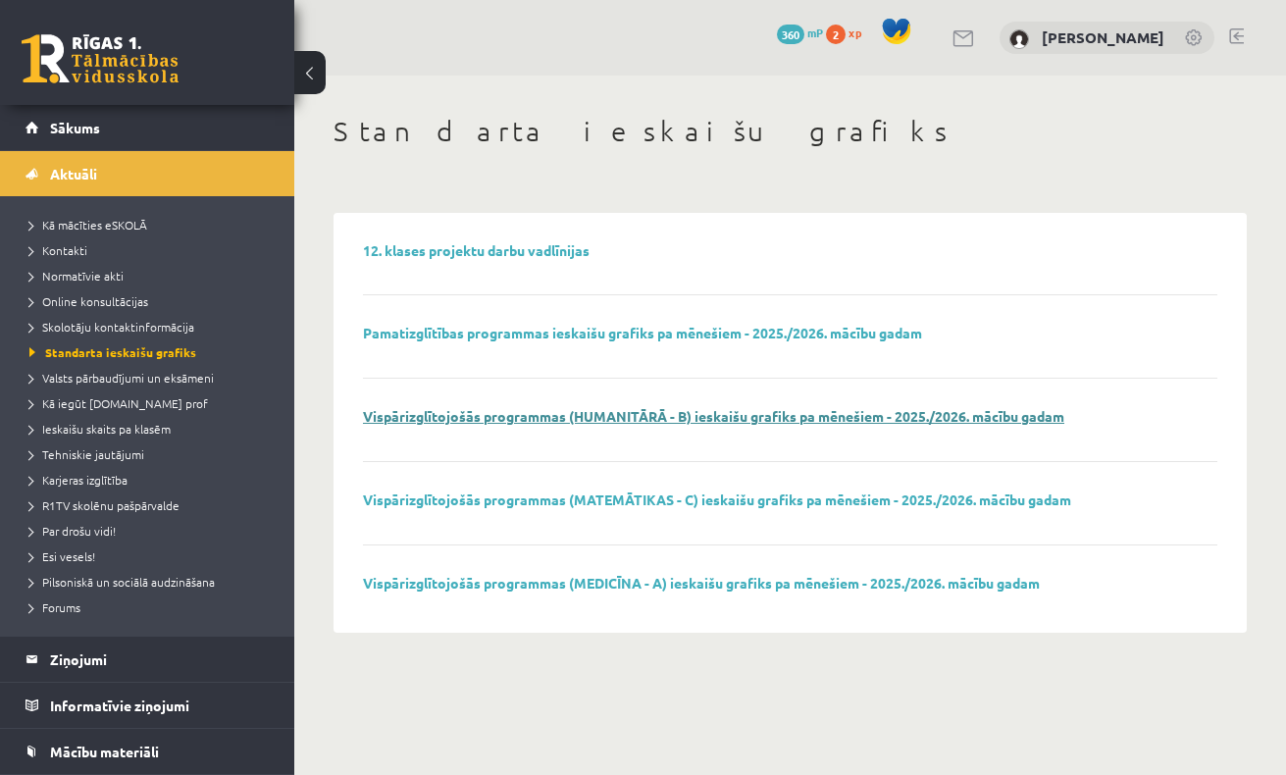
click at [518, 416] on link "Vispārizglītojošās programmas (HUMANITĀRĀ - B) ieskaišu grafiks pa mēnešiem - 2…" at bounding box center [713, 416] width 701 height 18
click at [81, 530] on span "Par drošu vidi!" at bounding box center [72, 531] width 86 height 16
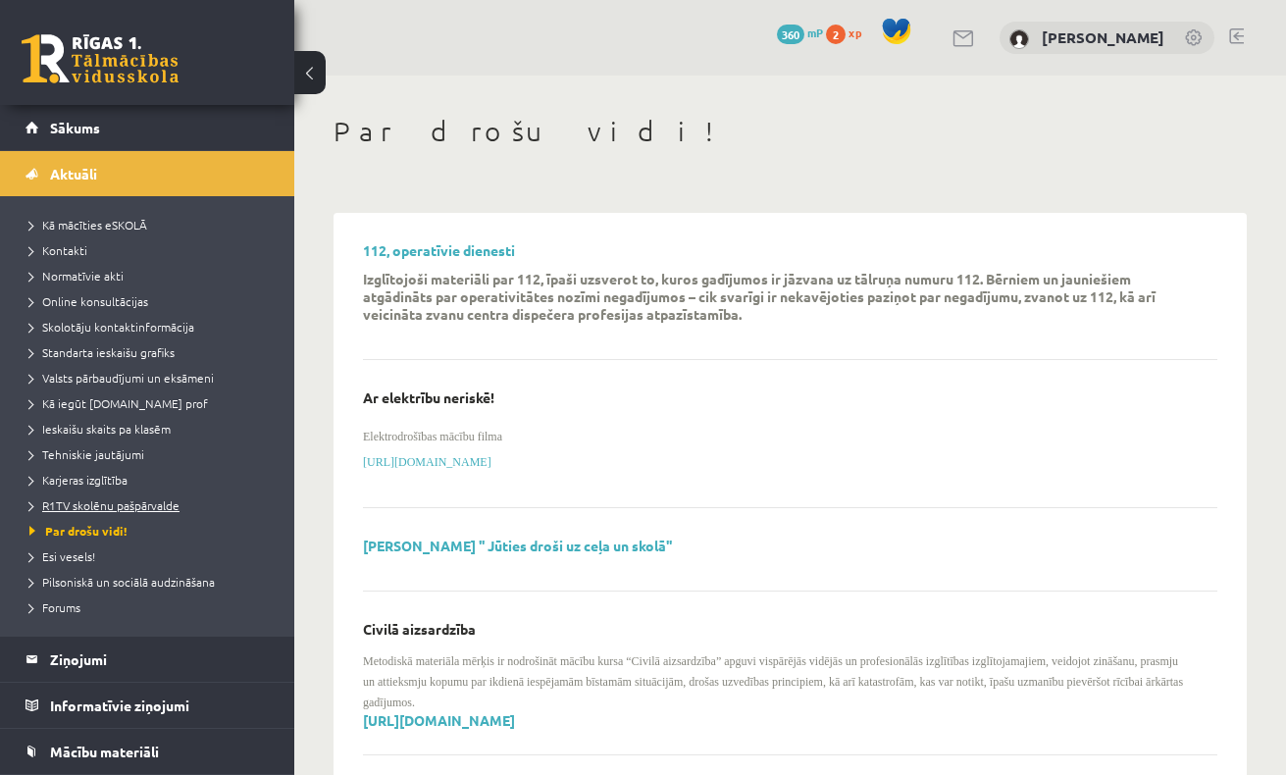
click at [92, 503] on span "R1TV skolēnu pašpārvalde" at bounding box center [104, 505] width 150 height 16
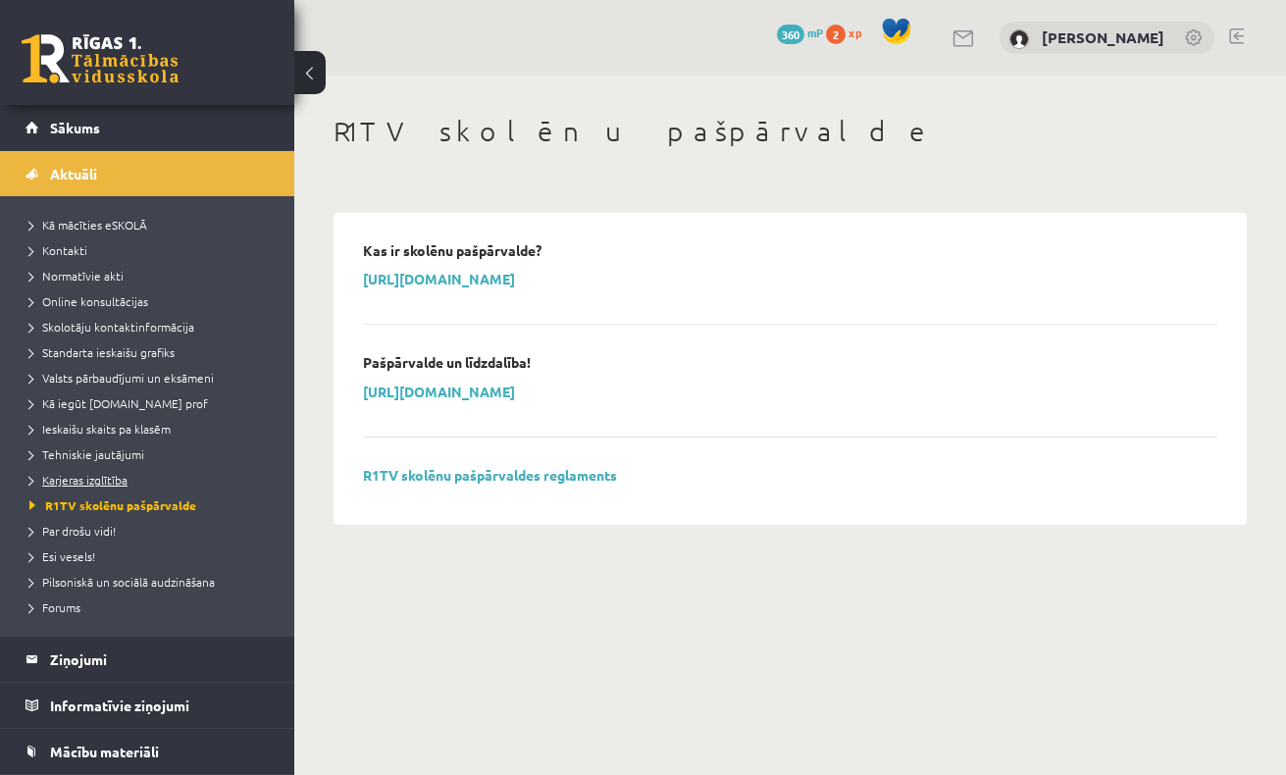
click at [105, 478] on span "Karjeras izglītība" at bounding box center [78, 480] width 98 height 16
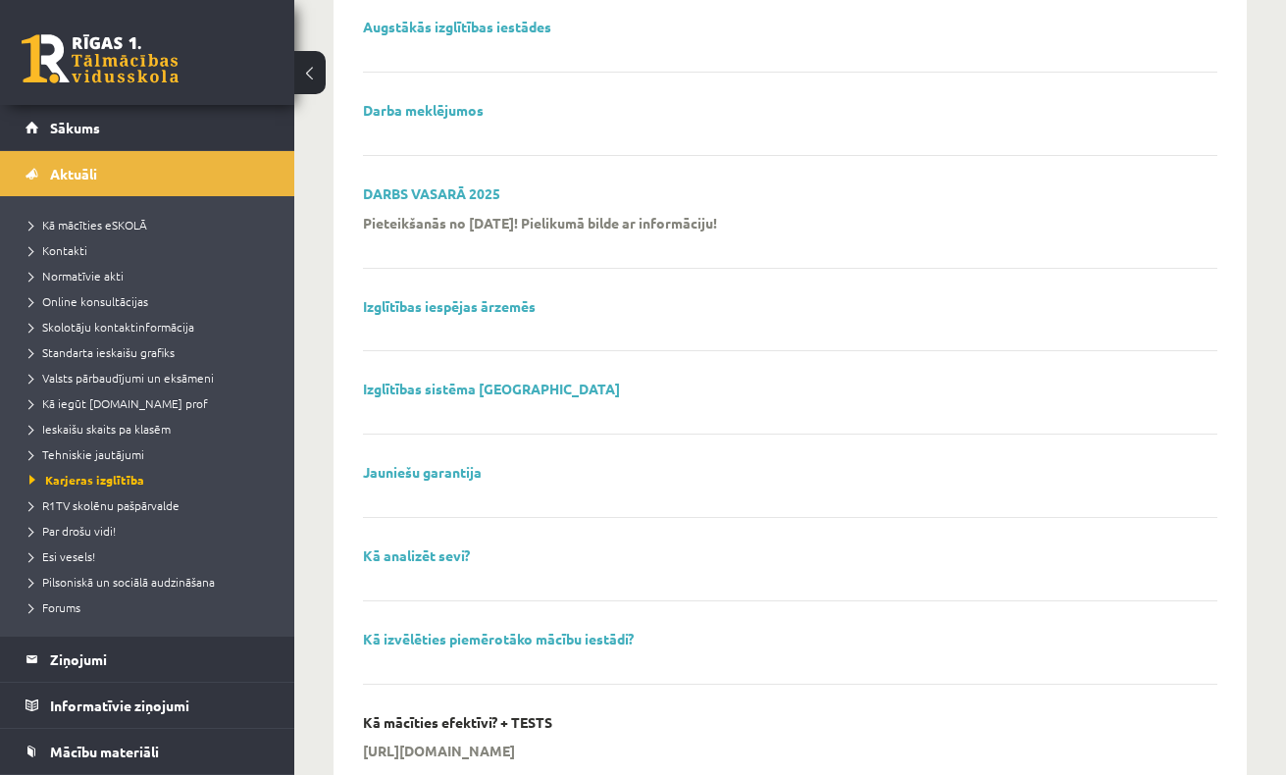
scroll to position [452, 0]
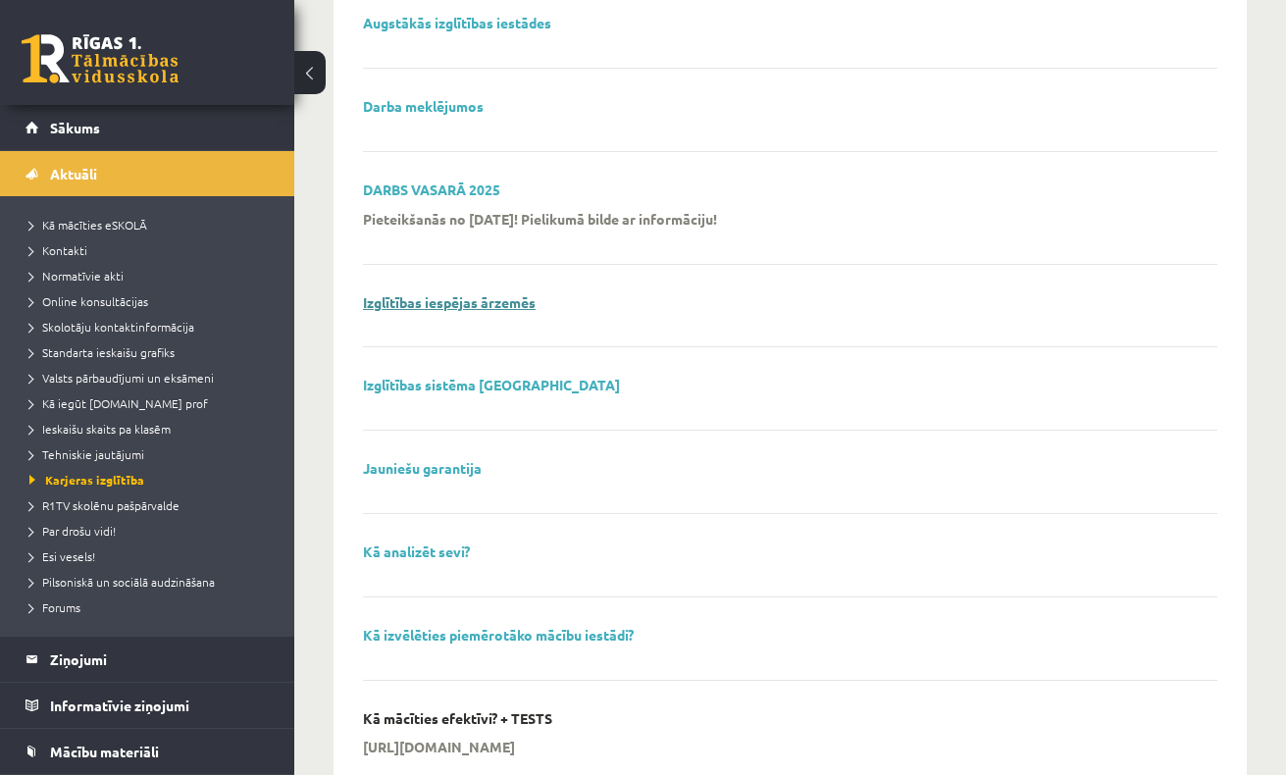
click at [449, 293] on link "Izglītības iespējas ārzemēs" at bounding box center [449, 302] width 173 height 18
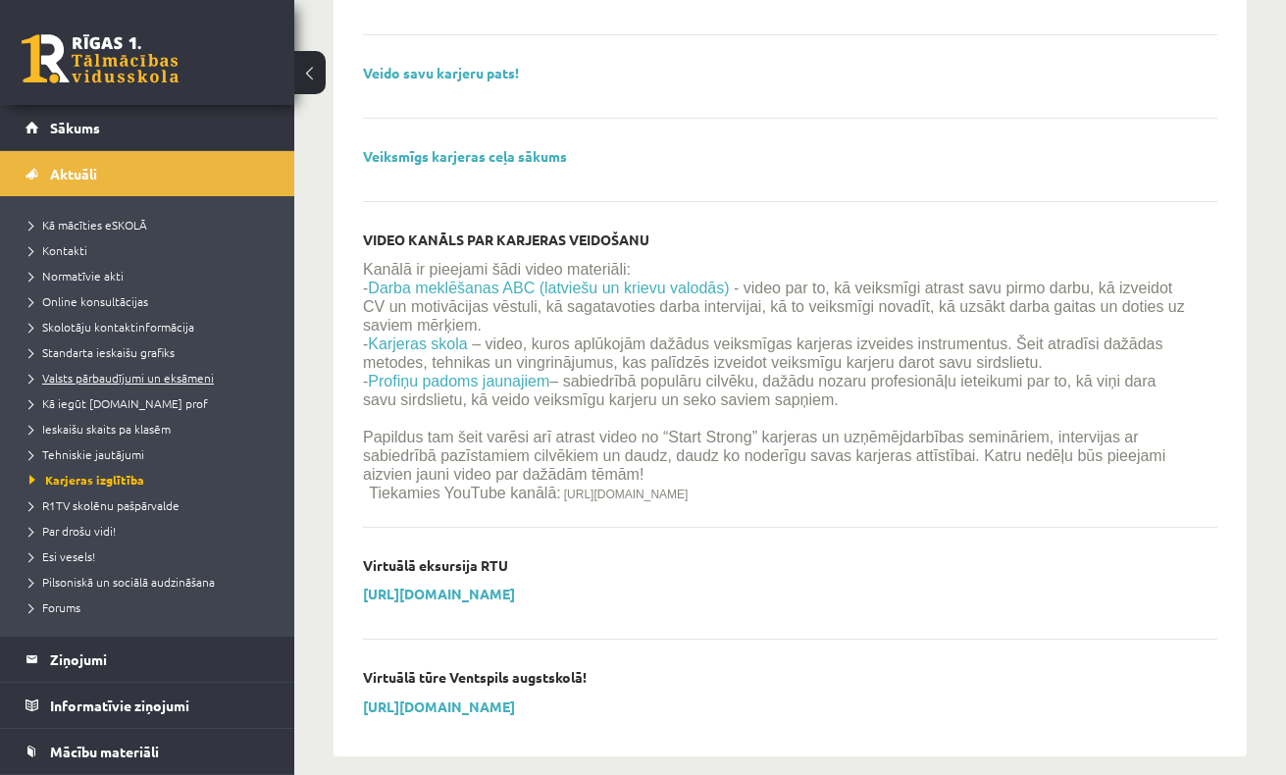
scroll to position [2318, 0]
click at [93, 302] on span "Online konsultācijas" at bounding box center [88, 301] width 119 height 16
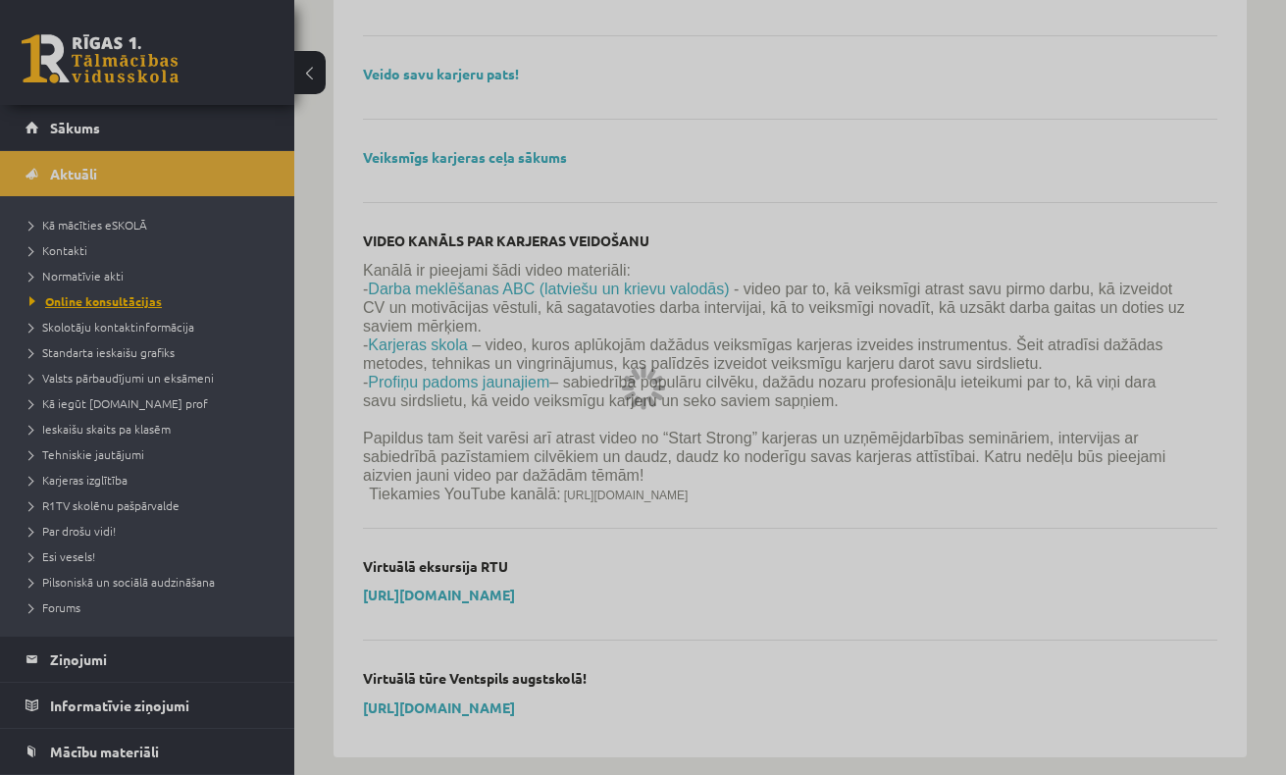
scroll to position [641, 0]
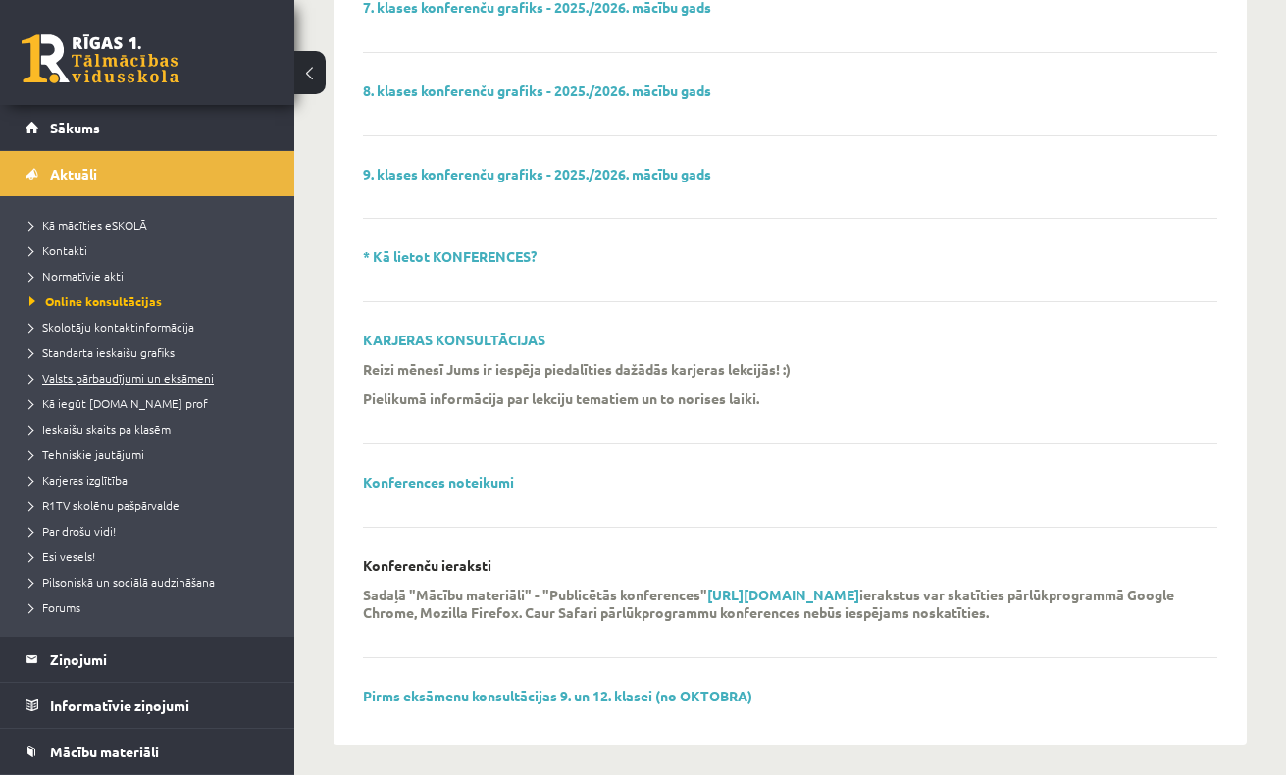
click at [99, 375] on span "Valsts pārbaudījumi un eksāmeni" at bounding box center [121, 378] width 184 height 16
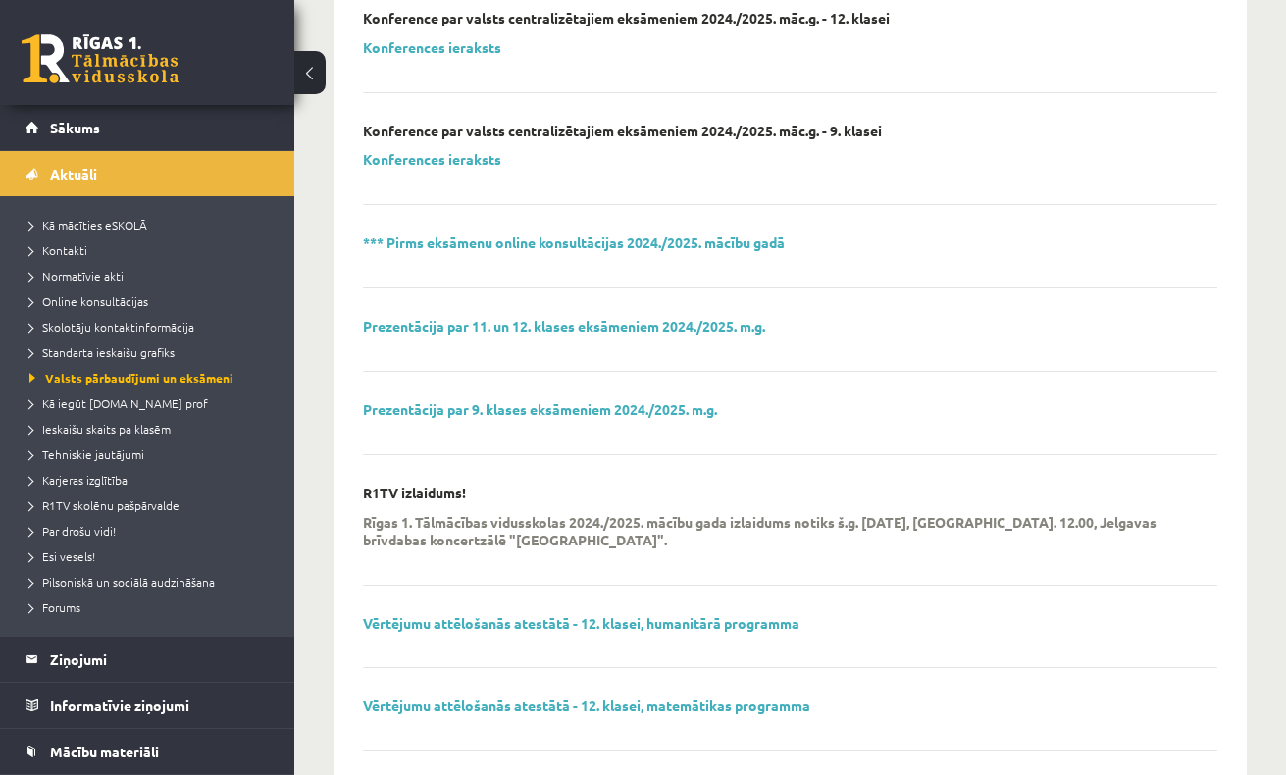
click at [97, 361] on li "Standarta ieskaišu grafiks" at bounding box center [151, 352] width 245 height 26
click at [98, 406] on span "Kā iegūt [DOMAIN_NAME] prof" at bounding box center [118, 403] width 179 height 16
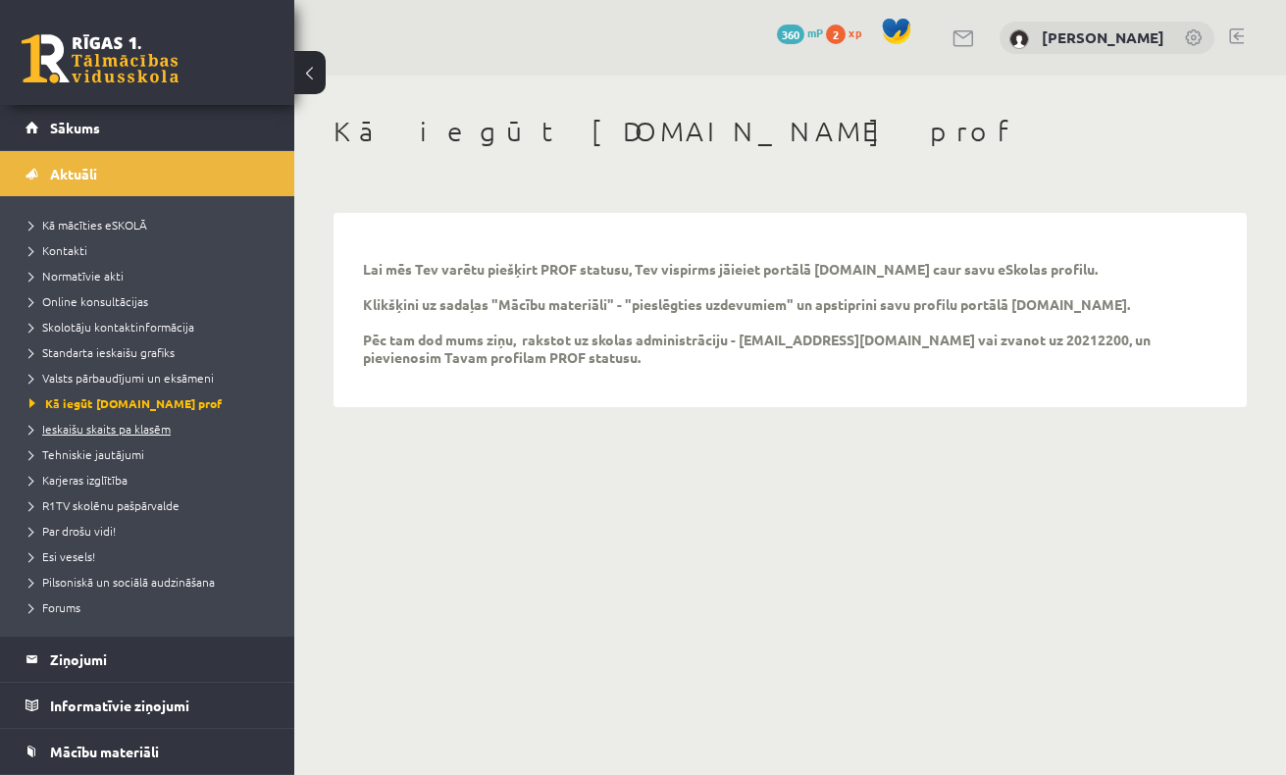
click at [99, 426] on span "Ieskaišu skaits pa klasēm" at bounding box center [99, 429] width 141 height 16
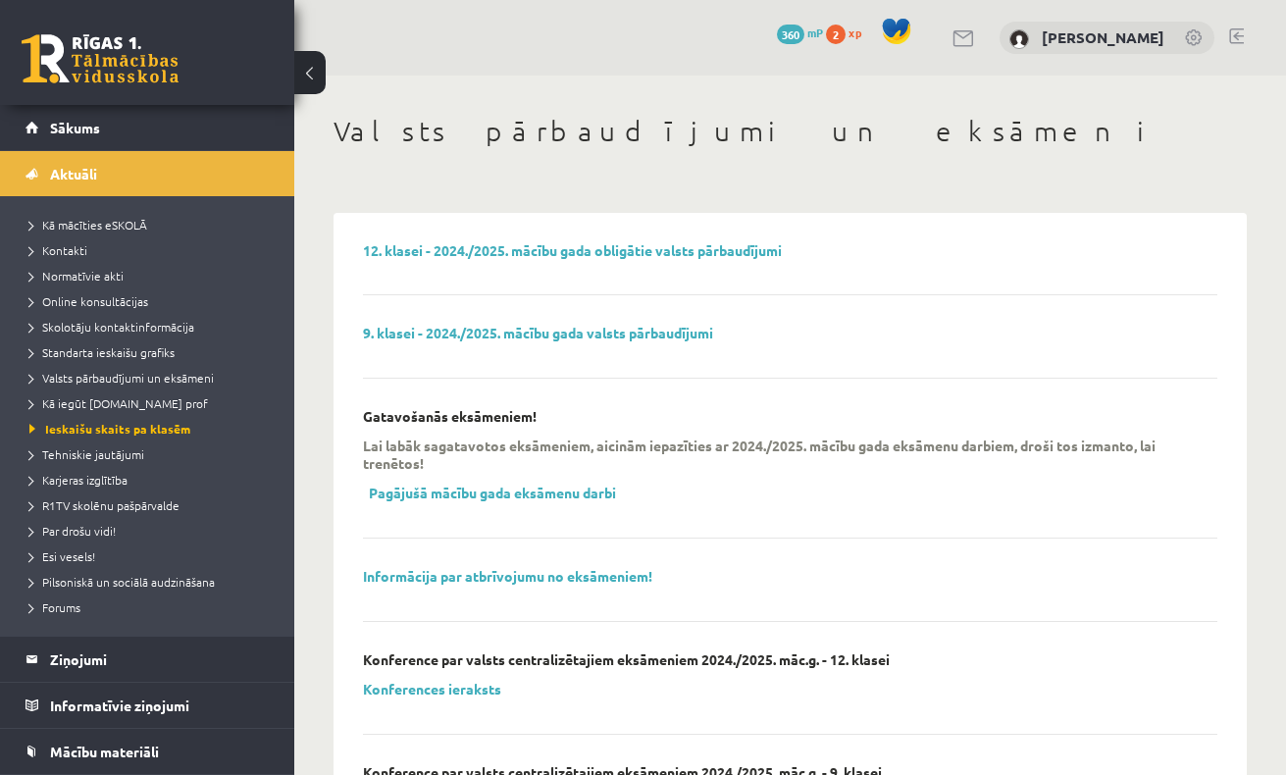
scroll to position [641, 0]
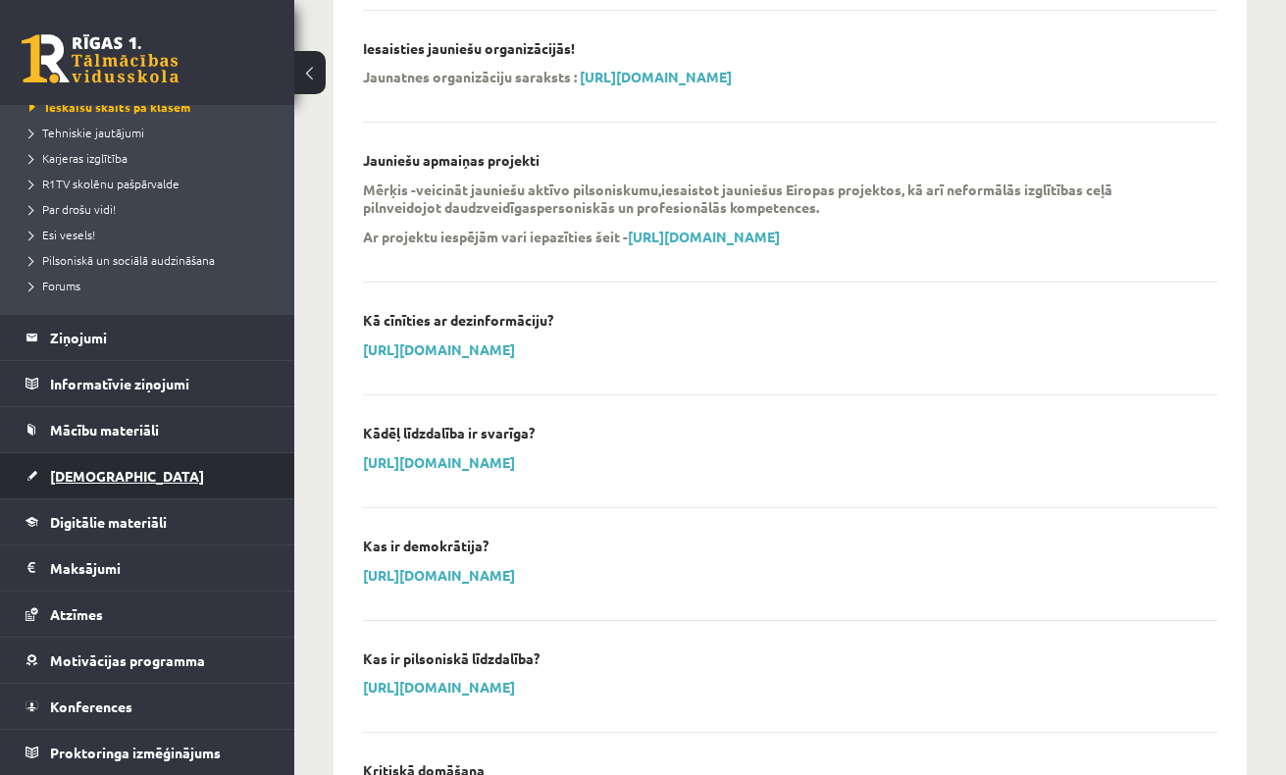
scroll to position [322, 0]
click at [99, 466] on link "[DEMOGRAPHIC_DATA]" at bounding box center [148, 475] width 244 height 45
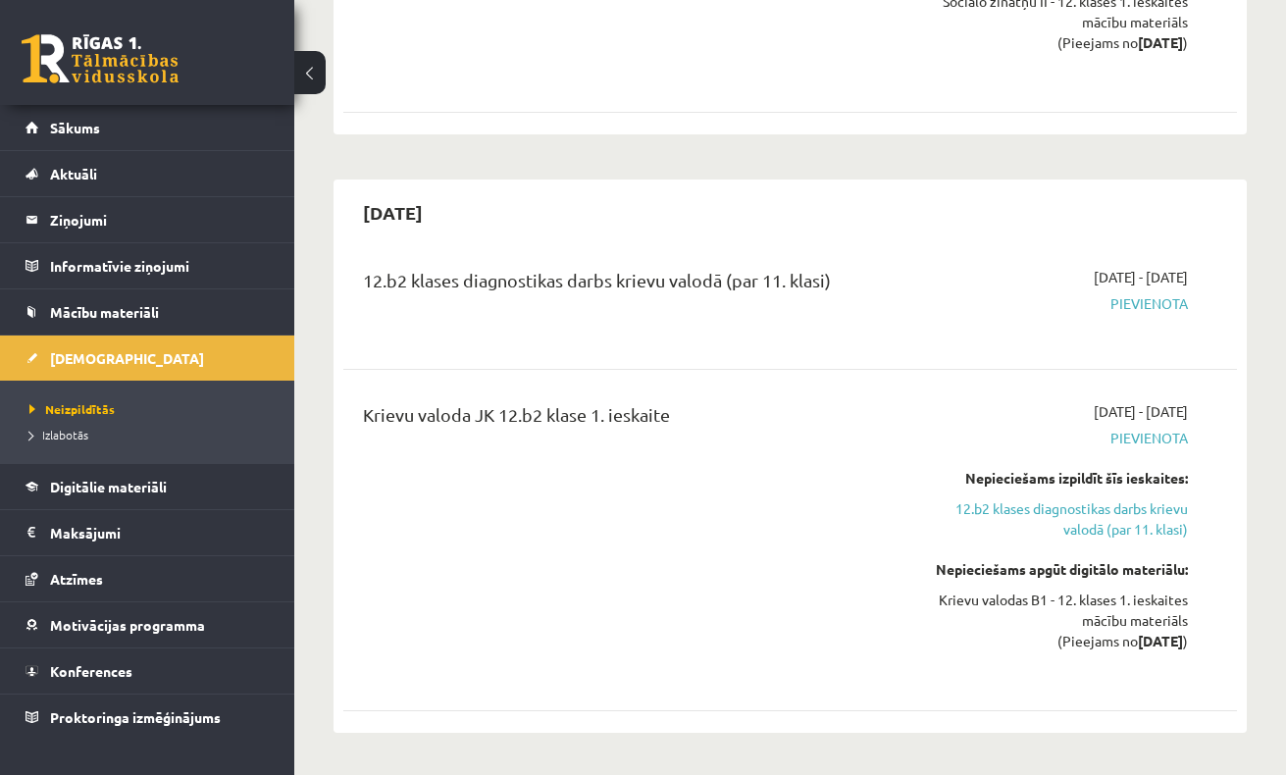
scroll to position [2247, 0]
